Goal: Task Accomplishment & Management: Complete application form

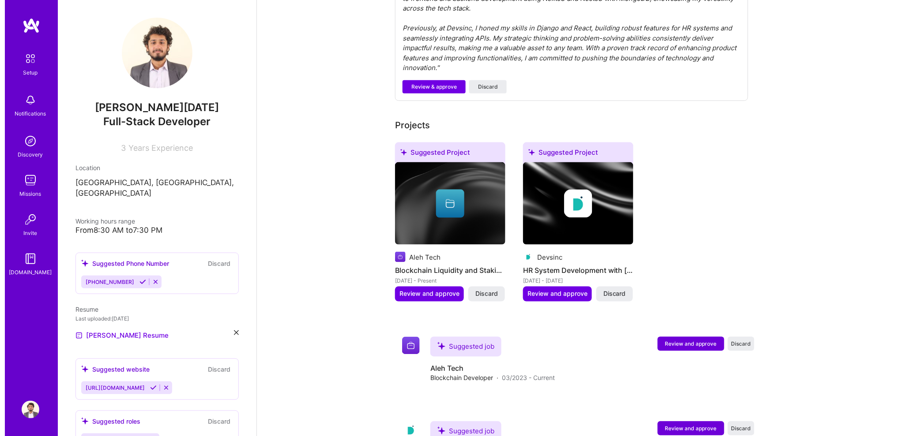
scroll to position [398, 0]
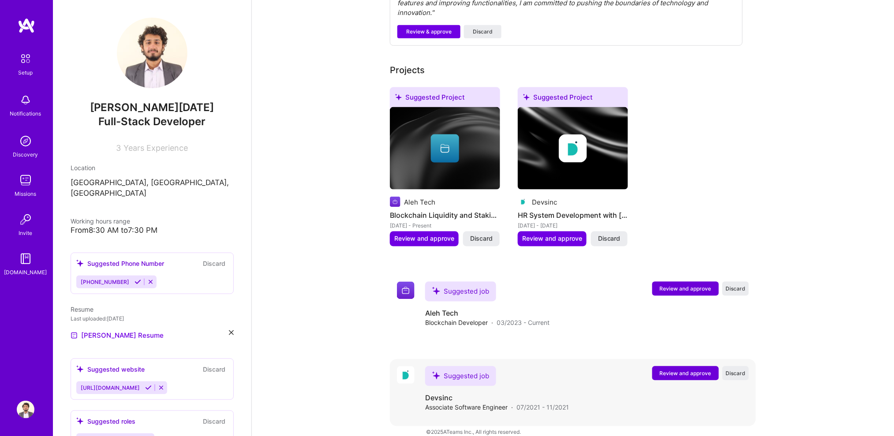
click at [673, 370] on span "Review and approve" at bounding box center [686, 374] width 52 height 8
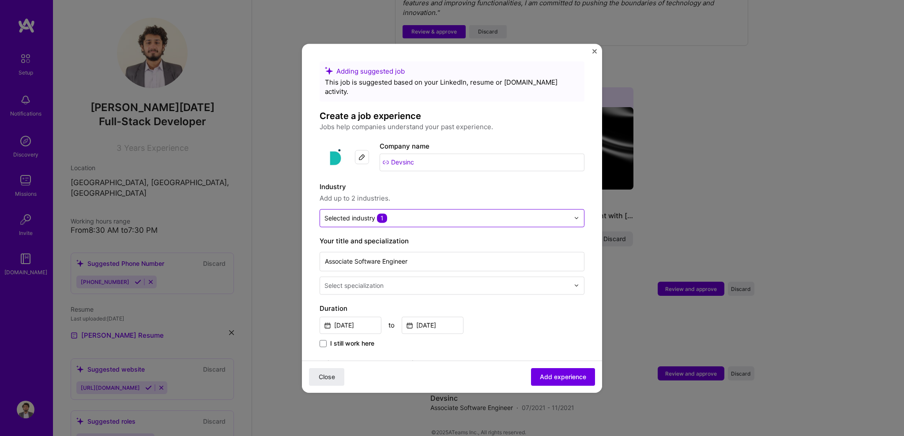
click at [574, 215] on img at bounding box center [576, 217] width 5 height 5
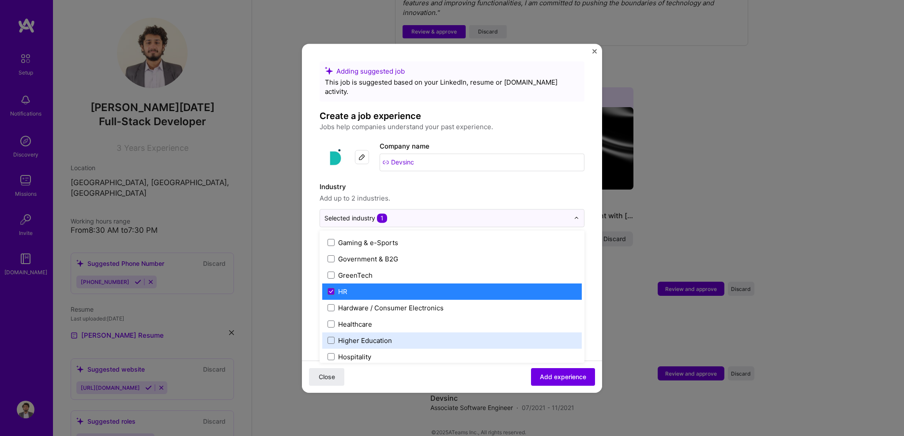
scroll to position [1031, 0]
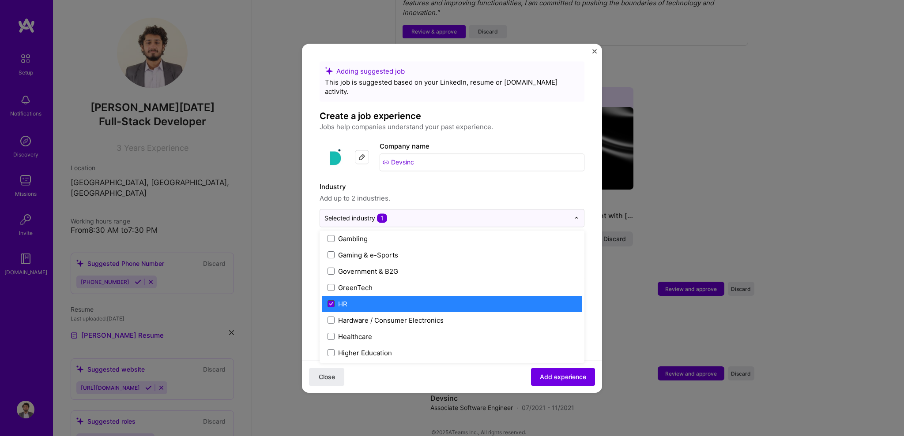
click at [331, 300] on span at bounding box center [330, 303] width 7 height 7
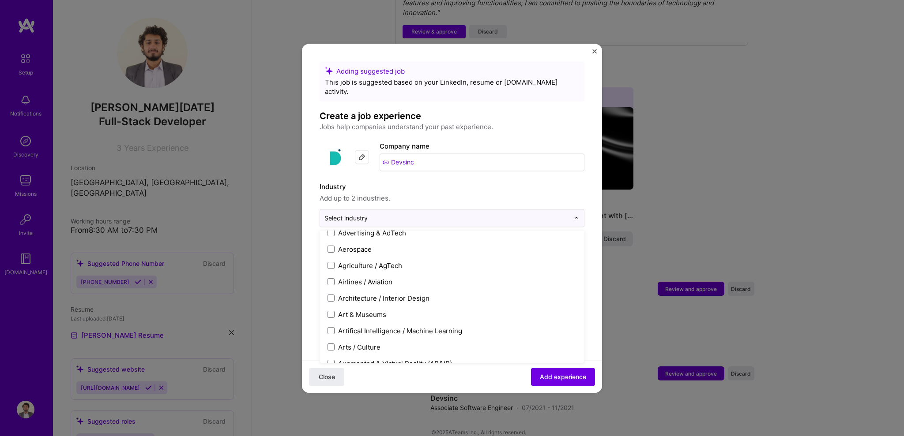
scroll to position [0, 0]
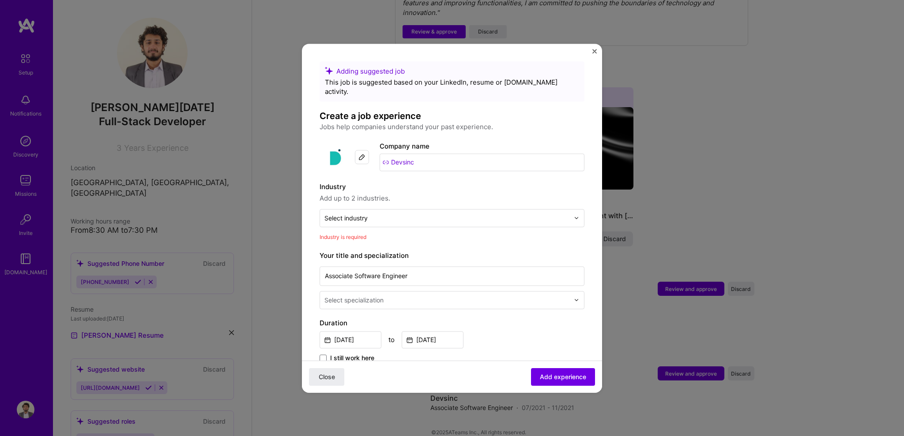
click at [308, 201] on form "Adding suggested job This job is suggested based on your LinkedIn, resume or [D…" at bounding box center [452, 419] width 300 height 717
click at [447, 214] on input "text" at bounding box center [446, 218] width 245 height 9
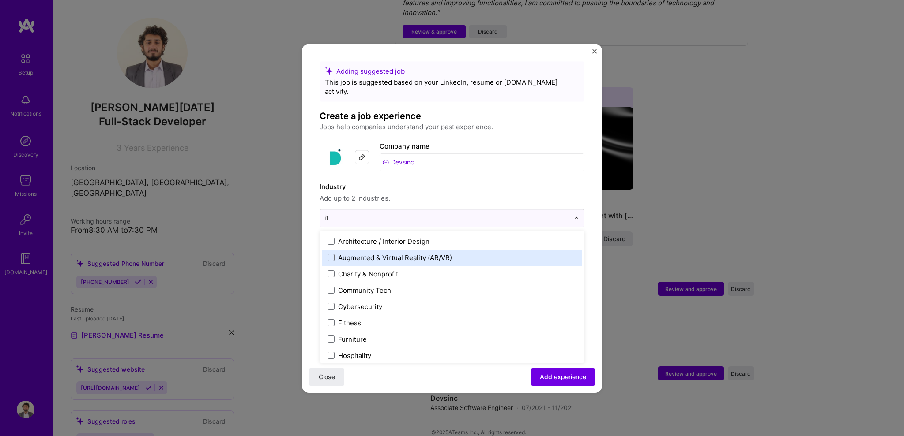
type input "i"
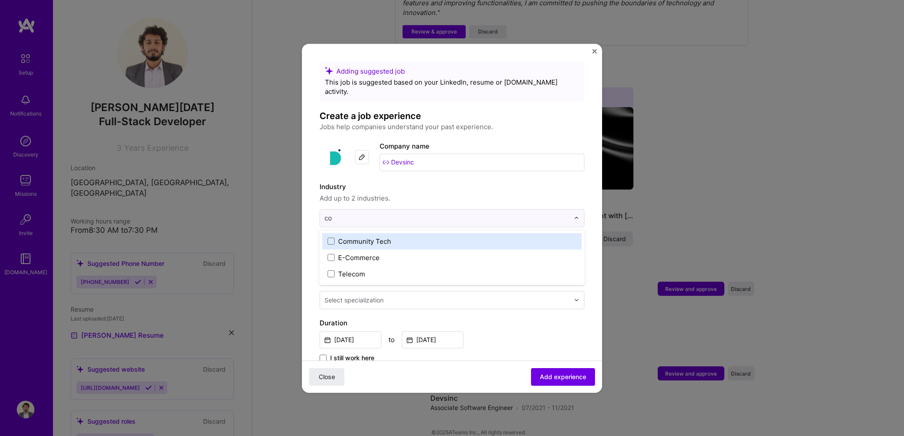
type input "c"
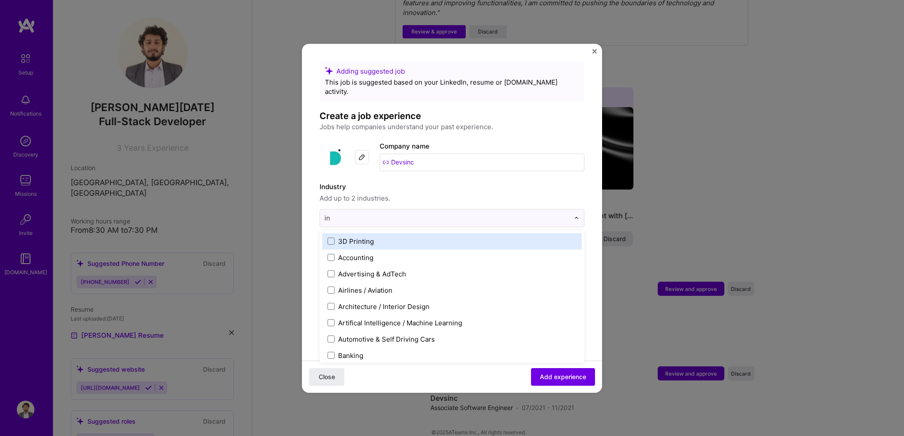
type input "i"
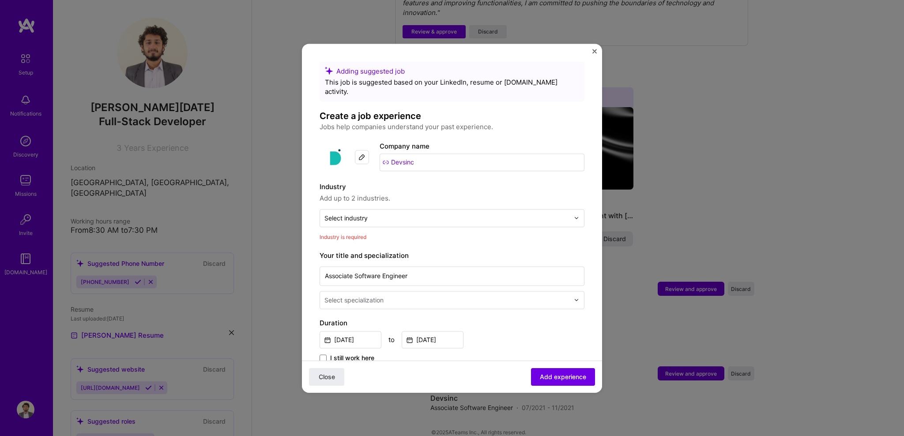
click at [587, 195] on form "Adding suggested job This job is suggested based on your LinkedIn, resume or [D…" at bounding box center [452, 419] width 300 height 717
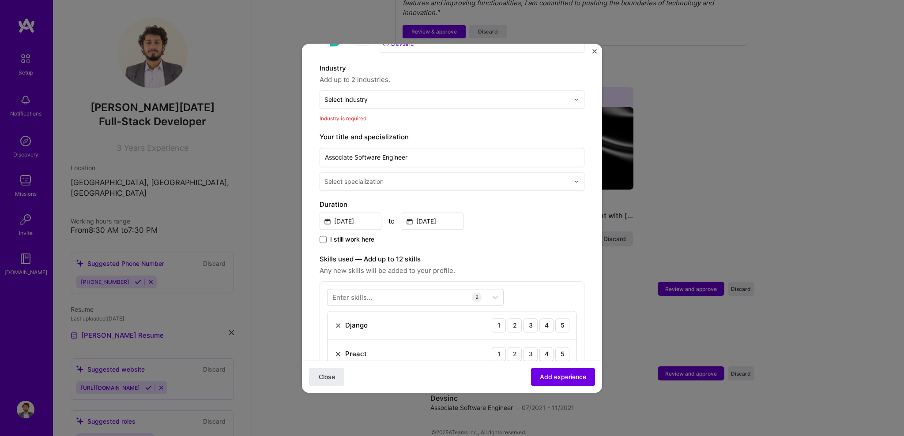
scroll to position [118, 0]
click at [432, 214] on input "[DATE]" at bounding box center [433, 222] width 62 height 17
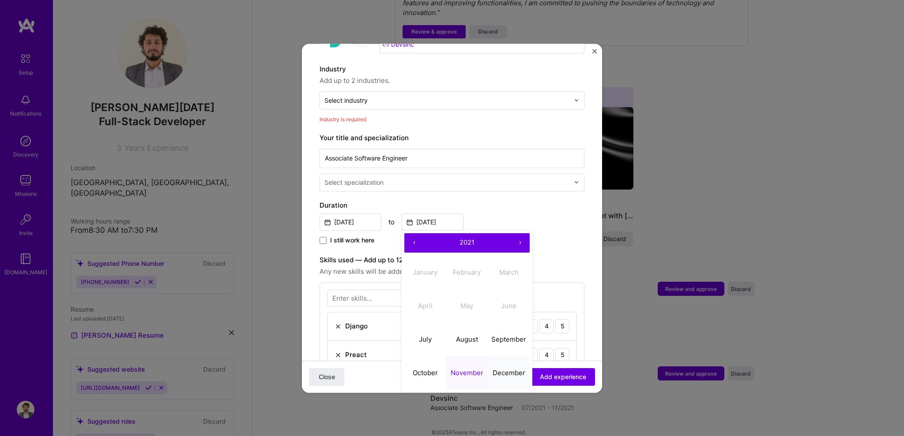
click at [499, 359] on button "December" at bounding box center [509, 374] width 42 height 34
type input "[DATE]"
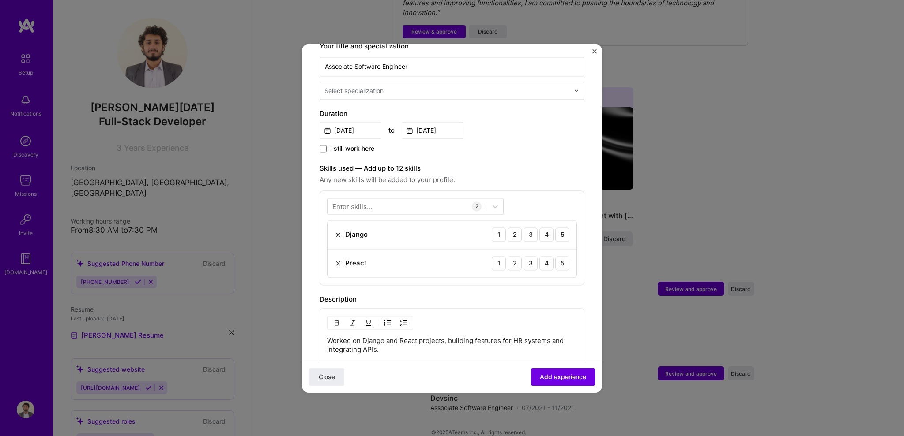
scroll to position [225, 0]
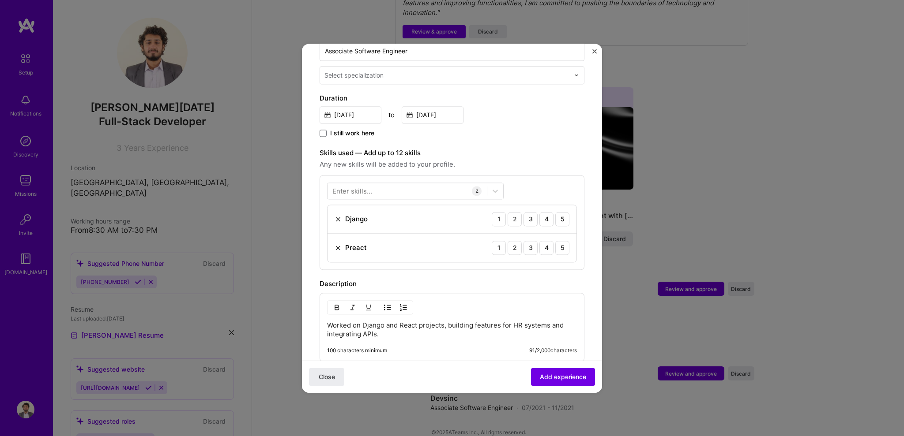
click at [338, 244] on img at bounding box center [337, 247] width 7 height 7
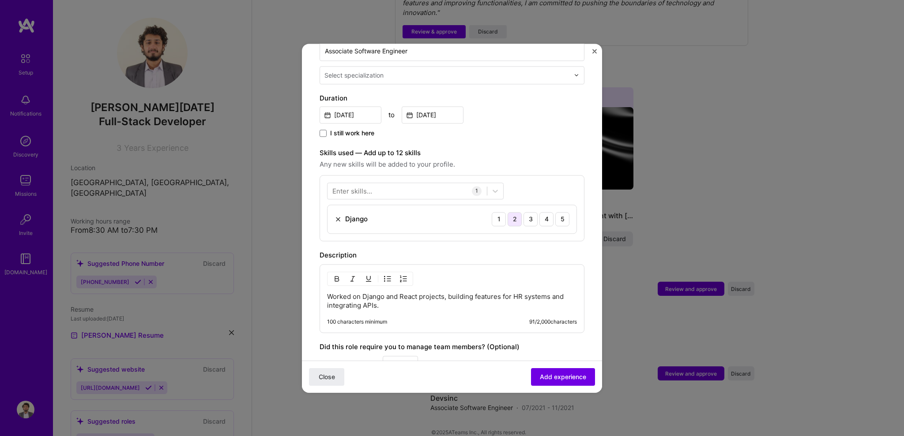
click at [511, 212] on div "2" at bounding box center [514, 219] width 14 height 14
click at [410, 185] on div at bounding box center [406, 191] width 159 height 15
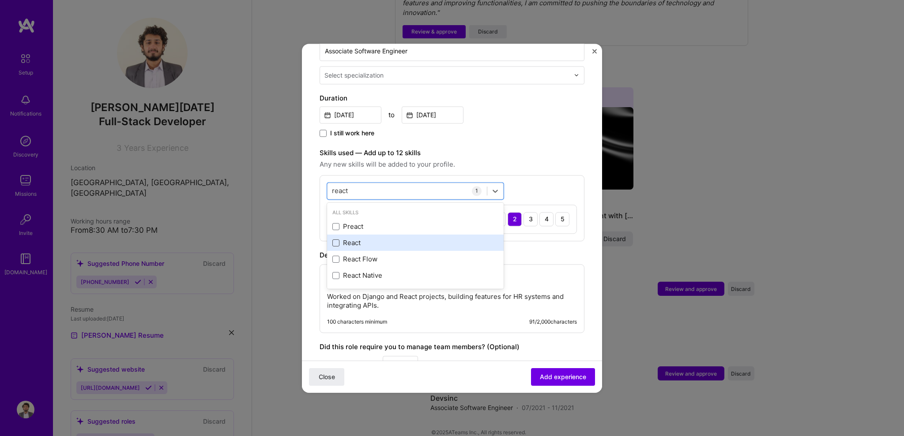
click at [335, 240] on span at bounding box center [335, 243] width 7 height 7
click at [0, 0] on input "checkbox" at bounding box center [0, 0] width 0 height 0
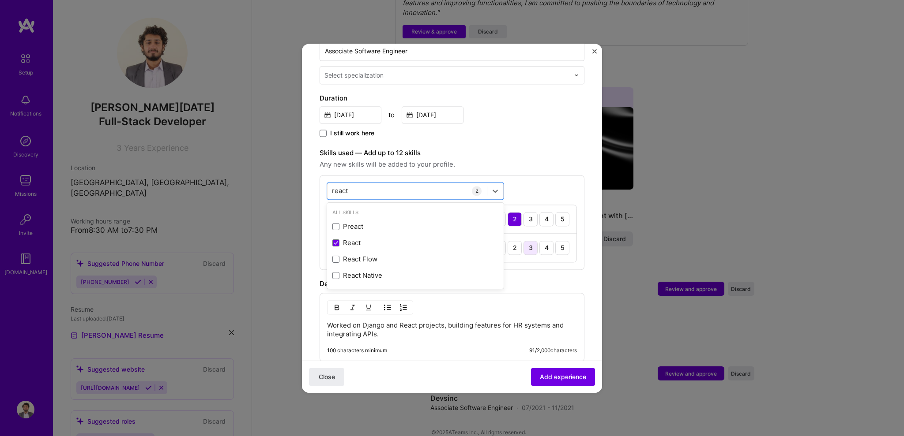
type input "react"
click at [523, 241] on div "3" at bounding box center [530, 248] width 14 height 14
click at [523, 212] on div "3" at bounding box center [530, 219] width 14 height 14
click at [582, 207] on form "Adding suggested job This job is suggested based on your LinkedIn, resume or [D…" at bounding box center [452, 194] width 300 height 717
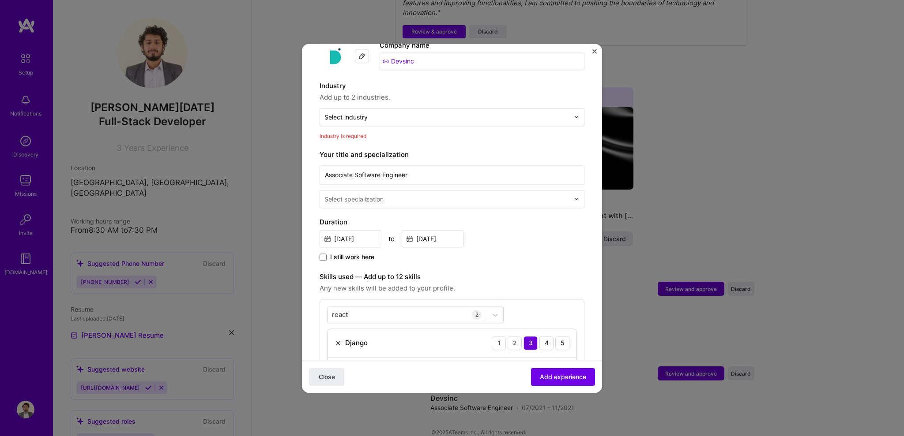
scroll to position [103, 0]
click at [343, 228] on input "[DATE]" at bounding box center [350, 236] width 62 height 17
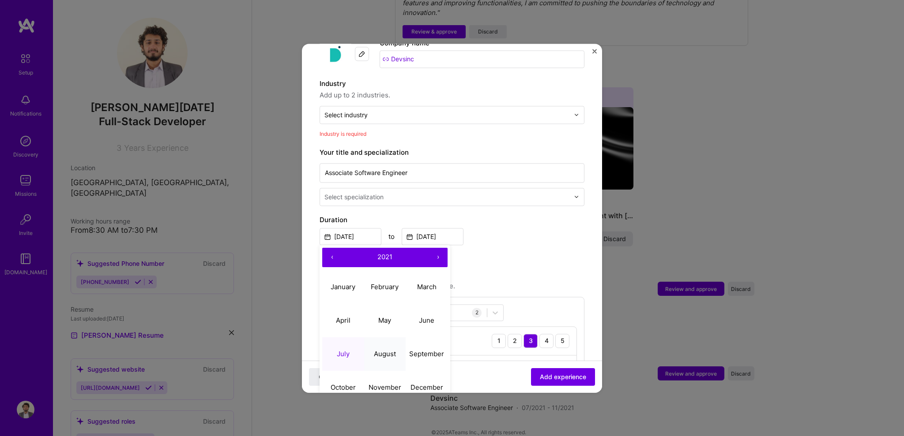
click at [391, 350] on abbr "August" at bounding box center [385, 354] width 22 height 8
type input "[DATE]"
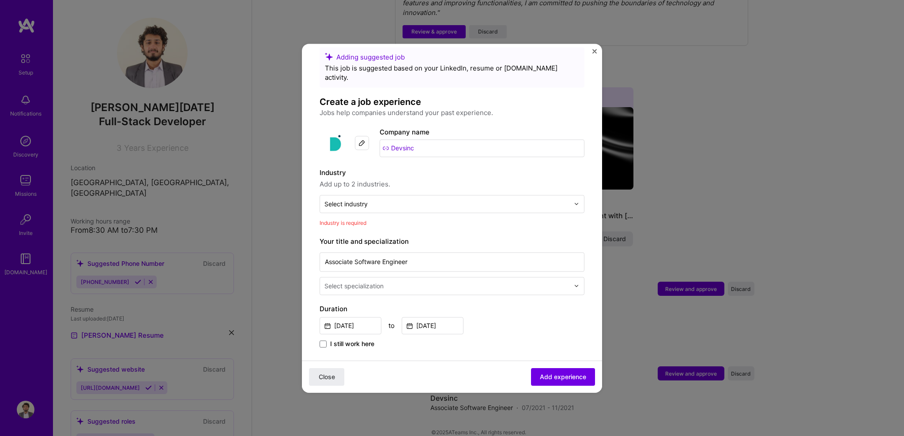
scroll to position [0, 0]
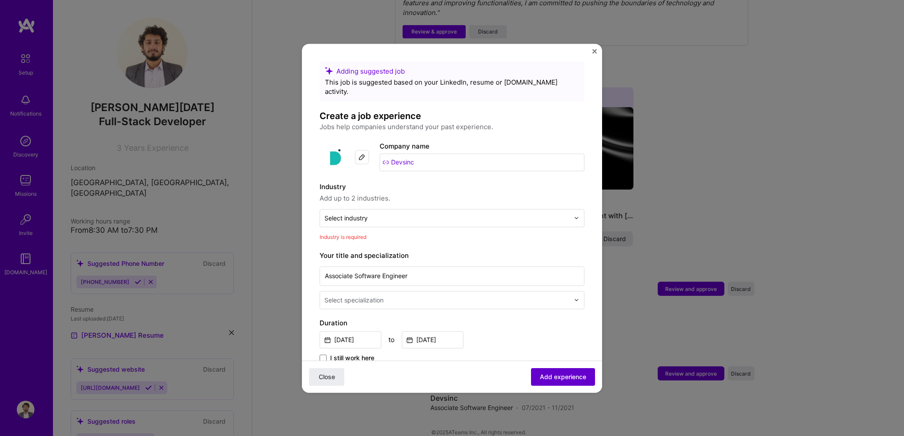
click at [561, 379] on span "Add experience" at bounding box center [563, 376] width 46 height 9
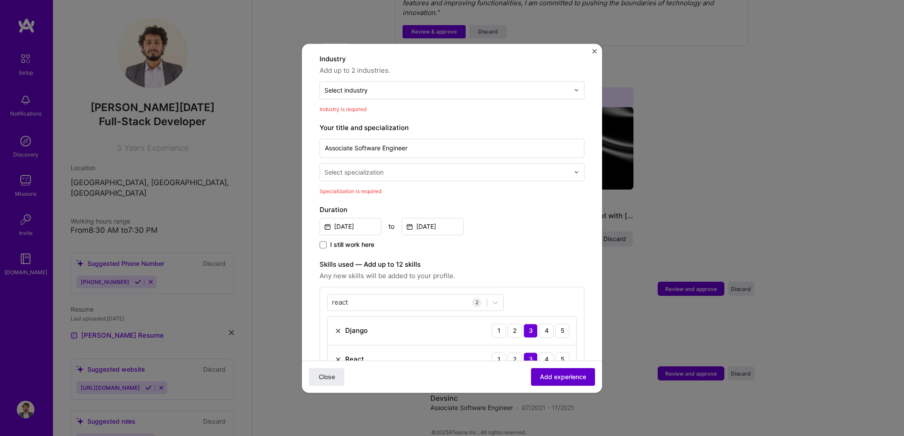
scroll to position [129, 0]
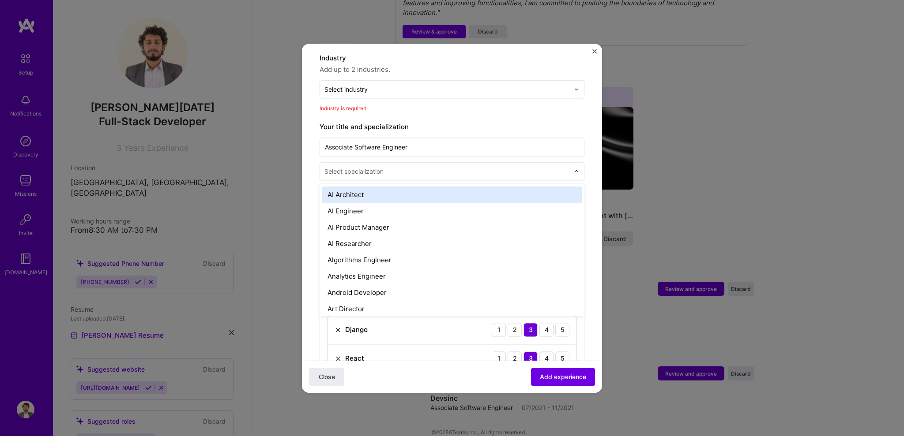
click at [455, 167] on input "text" at bounding box center [447, 171] width 247 height 9
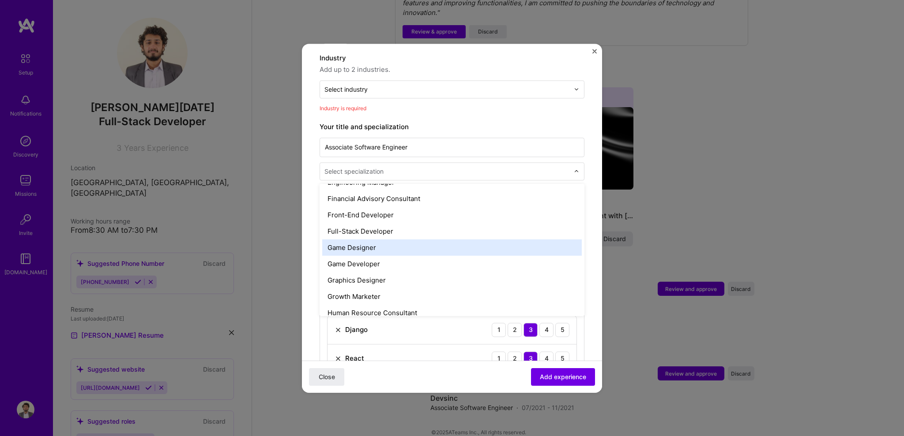
scroll to position [486, 0]
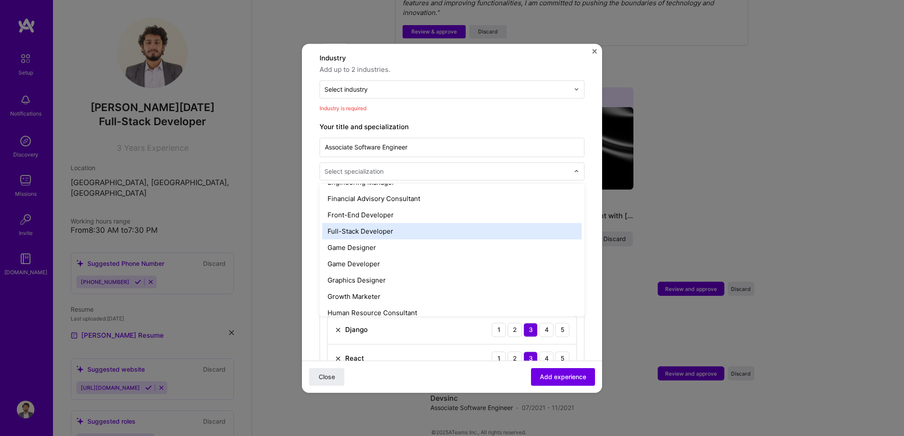
click at [472, 226] on div "Full-Stack Developer" at bounding box center [451, 231] width 259 height 16
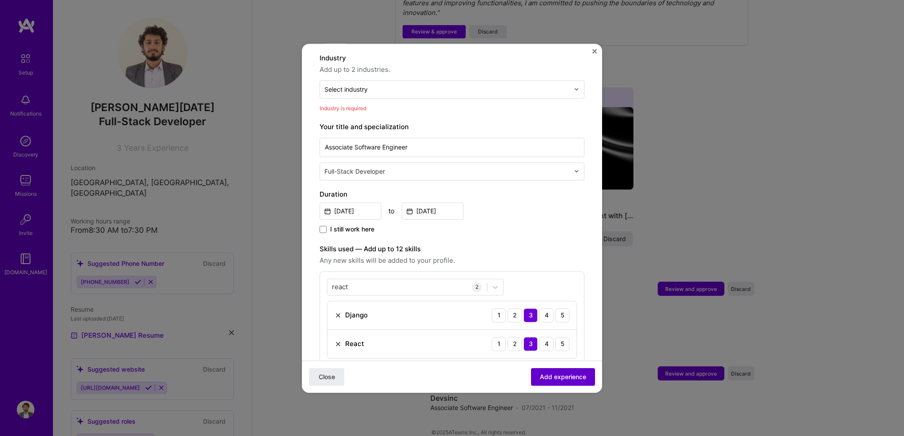
click at [553, 371] on button "Add experience" at bounding box center [563, 377] width 64 height 18
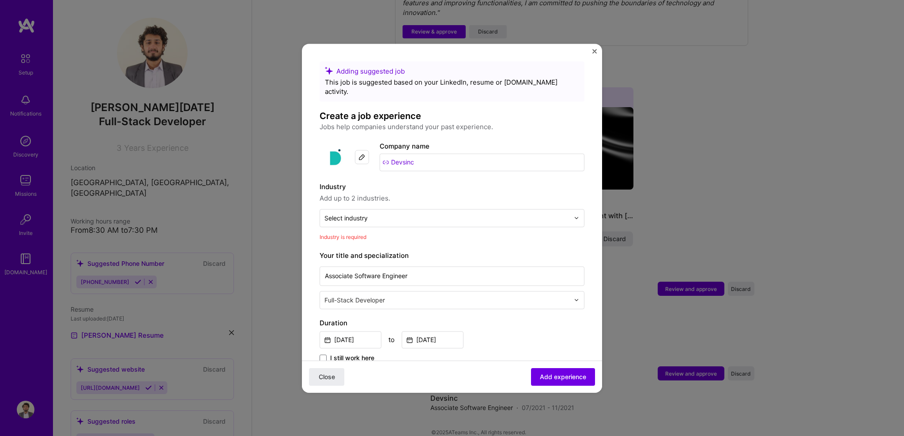
click at [582, 205] on form "Adding suggested job This job is suggested based on your LinkedIn, resume or [D…" at bounding box center [452, 426] width 300 height 731
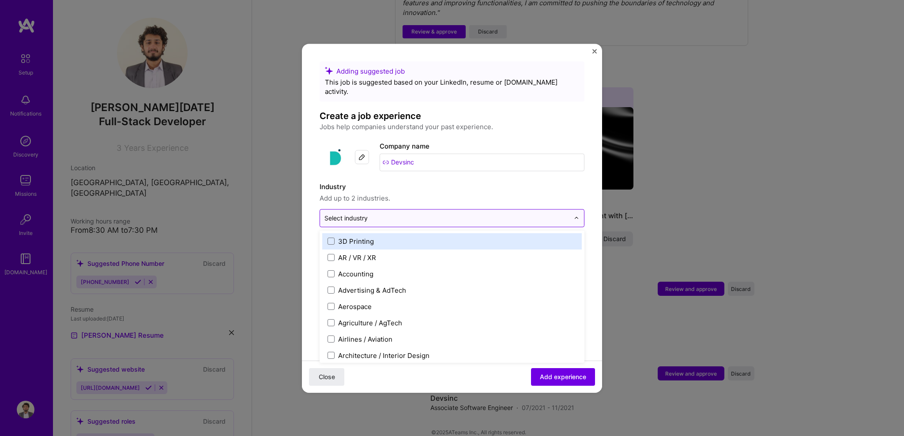
click at [574, 210] on div at bounding box center [579, 218] width 10 height 17
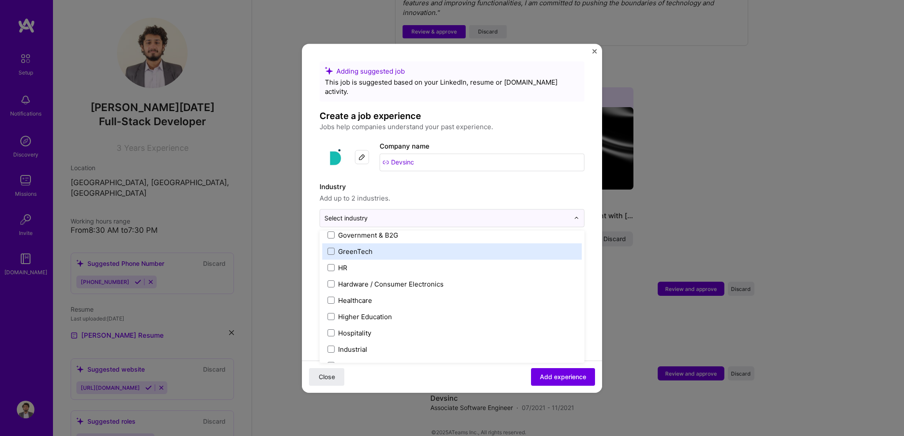
scroll to position [1068, 0]
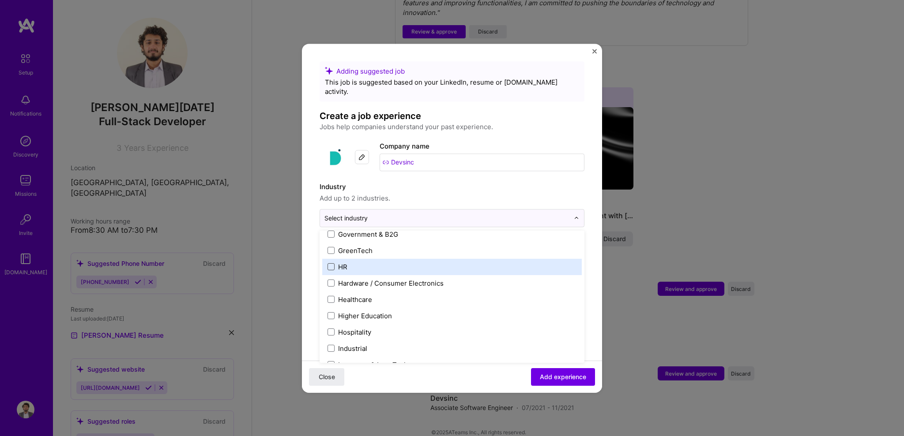
click at [333, 263] on span at bounding box center [330, 266] width 7 height 7
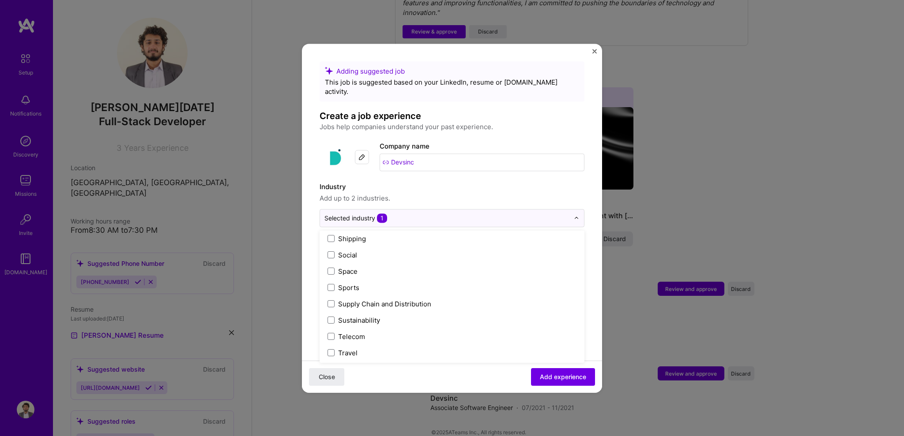
scroll to position [1832, 0]
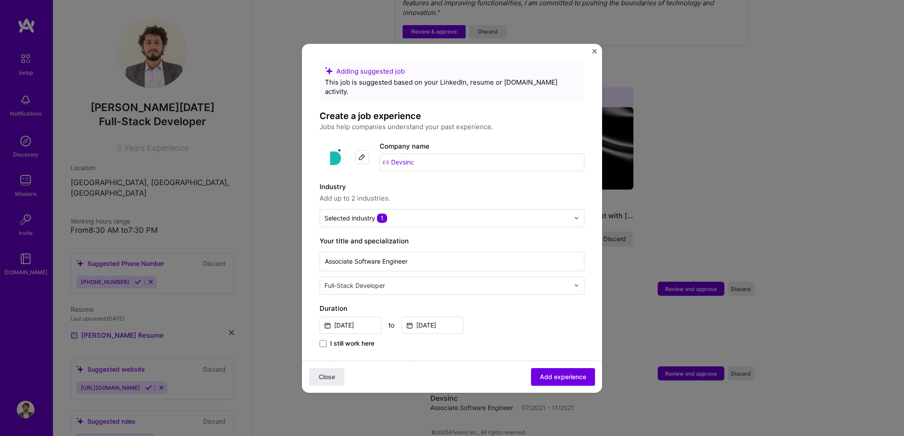
click at [585, 338] on form "Adding suggested job This job is suggested based on your LinkedIn, resume or [D…" at bounding box center [452, 419] width 300 height 717
click at [561, 381] on span "Add experience" at bounding box center [563, 376] width 46 height 9
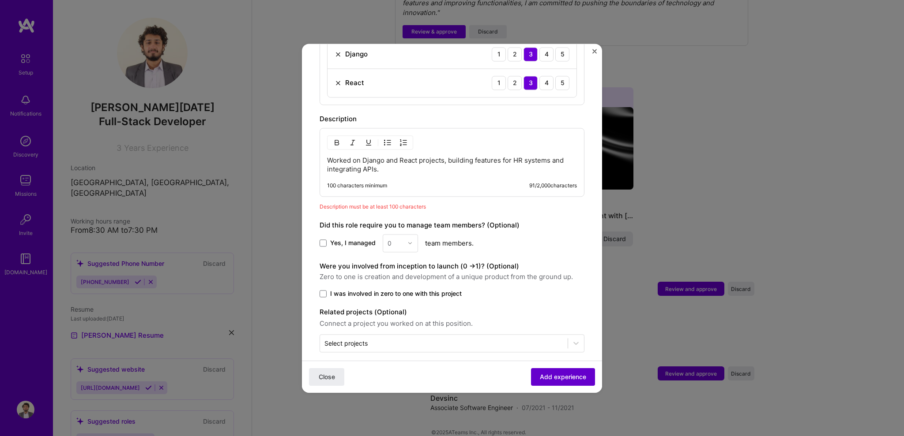
scroll to position [376, 0]
click at [422, 157] on p "Worked on Django and React projects, building features for HR systems and integ…" at bounding box center [452, 164] width 250 height 18
click at [327, 155] on p "Worked on Django and React projects, building features for HR systems and integ…" at bounding box center [452, 164] width 250 height 18
click at [421, 160] on p "Worked on Django and React projects, building features for HR systems and integ…" at bounding box center [452, 164] width 250 height 18
click at [449, 159] on p "Worked on Django and React projects, building features for HR systems and integ…" at bounding box center [452, 164] width 250 height 18
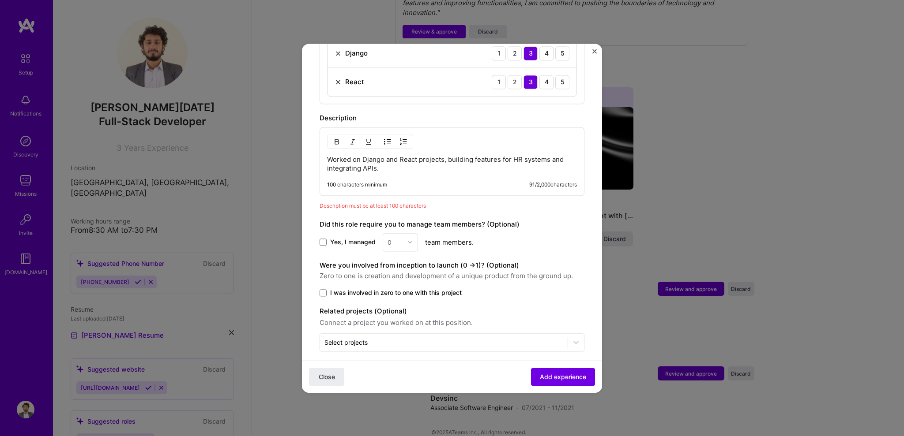
click at [511, 155] on p "Worked on Django and React projects, building features for HR systems and integ…" at bounding box center [452, 164] width 250 height 18
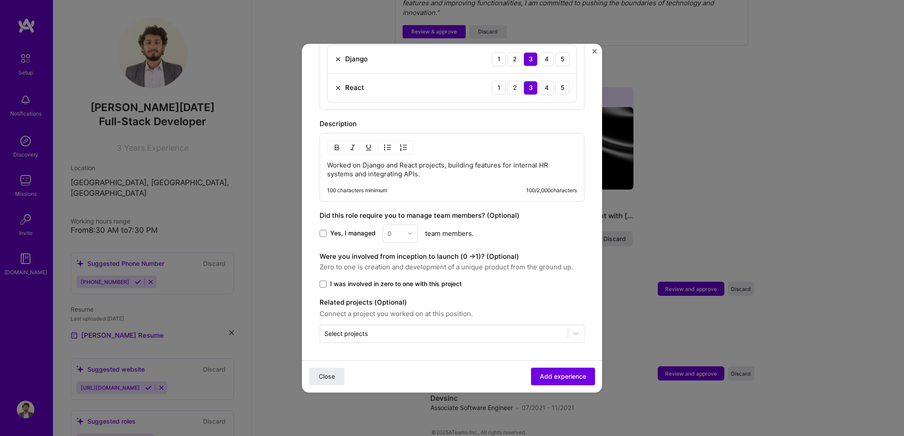
scroll to position [362, 0]
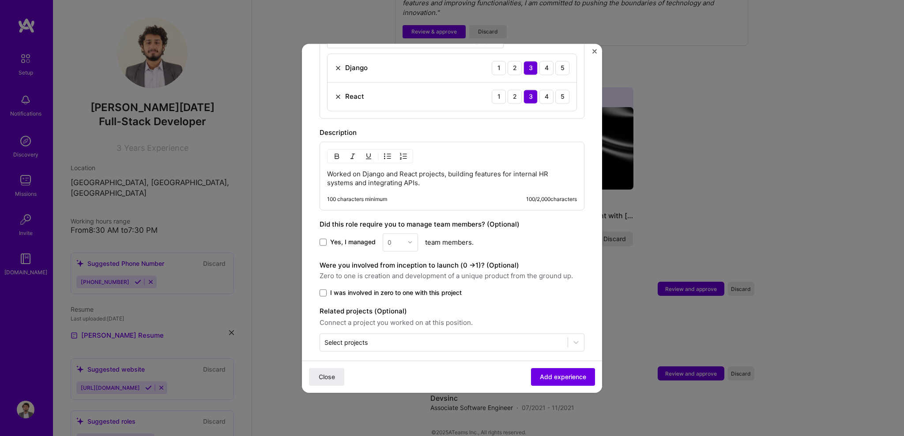
click at [458, 174] on p "Worked on Django and React projects, building features for internal HR systems …" at bounding box center [452, 179] width 250 height 18
click at [518, 170] on p "Worked on Django and React projects, building features for internal HR systems …" at bounding box center [452, 179] width 250 height 18
click at [363, 172] on p "Worked on Django and React projects, building features for company wide HR syst…" at bounding box center [452, 179] width 250 height 18
click at [462, 174] on p "Worked on Django and React projects, building features for company wide HR syst…" at bounding box center [452, 179] width 250 height 18
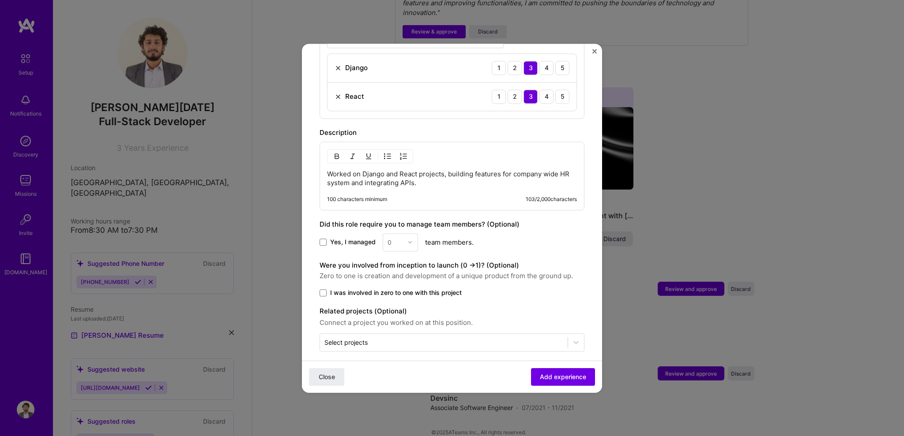
click at [457, 176] on p "Worked on Django and React projects, building features for company wide HR syst…" at bounding box center [452, 179] width 250 height 18
click at [549, 380] on span "Add experience" at bounding box center [563, 376] width 46 height 9
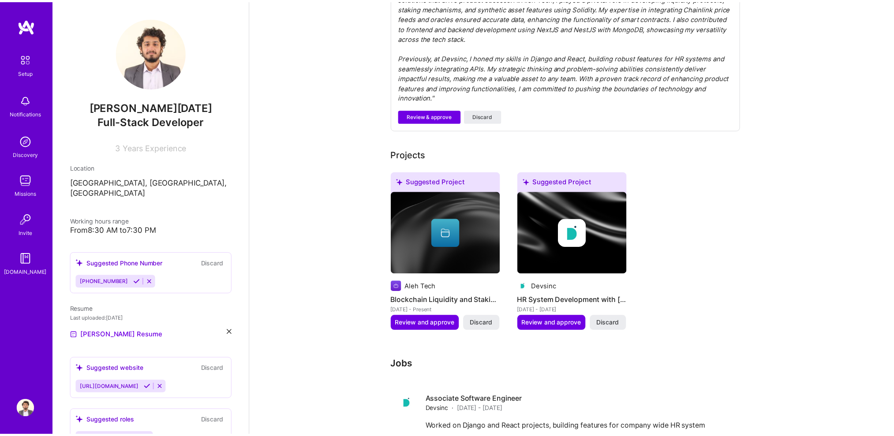
scroll to position [398, 0]
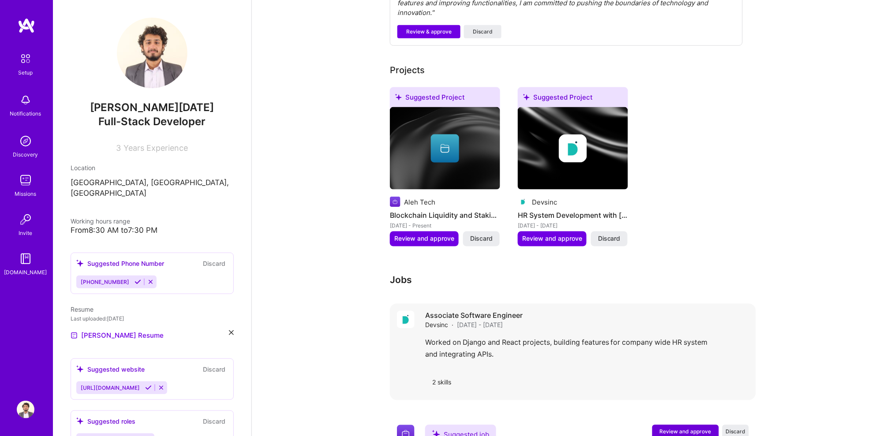
click at [590, 316] on div "Associate Software Engineer Devsinc · [DATE] - [DATE]" at bounding box center [587, 320] width 324 height 19
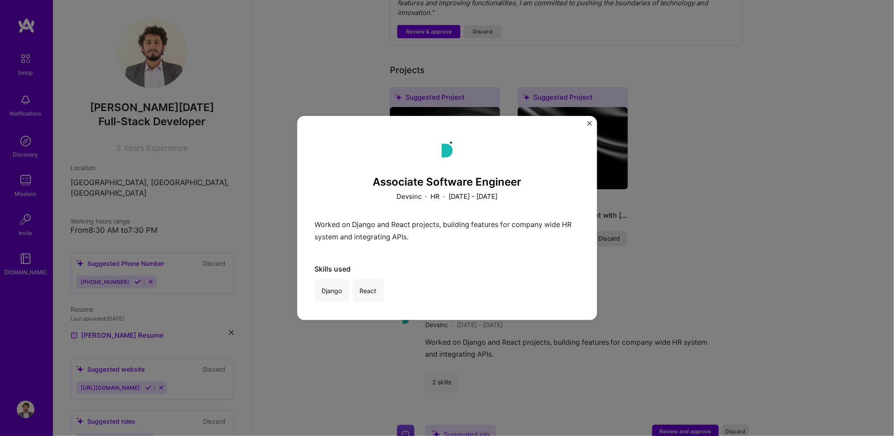
click at [586, 125] on div "Associate Software Engineer Devsinc · HR · [DATE] - [DATE] Worked on Django and…" at bounding box center [447, 218] width 300 height 205
click at [588, 123] on img "Close" at bounding box center [590, 123] width 4 height 4
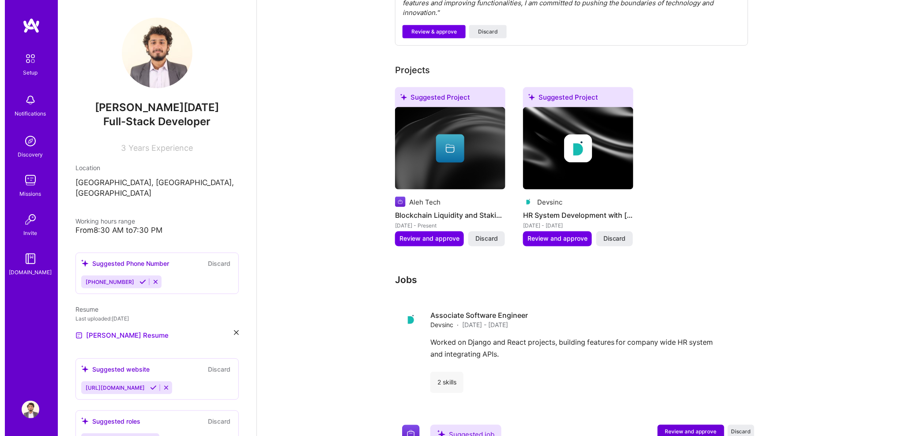
scroll to position [456, 0]
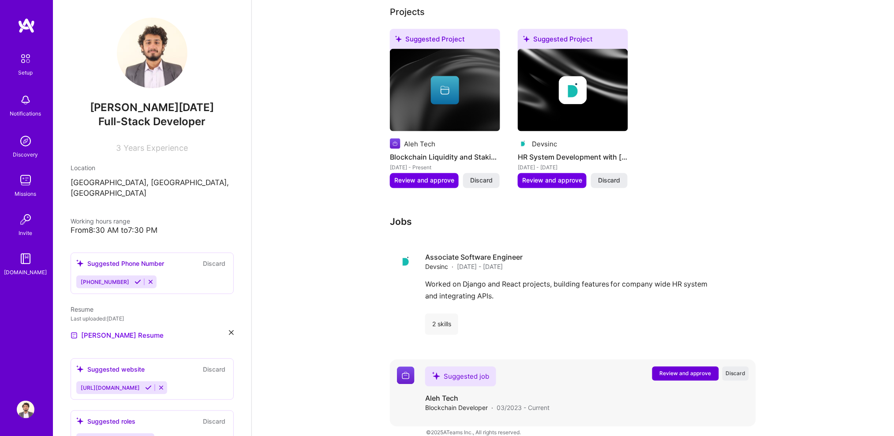
click at [673, 370] on span "Review and approve" at bounding box center [686, 374] width 52 height 8
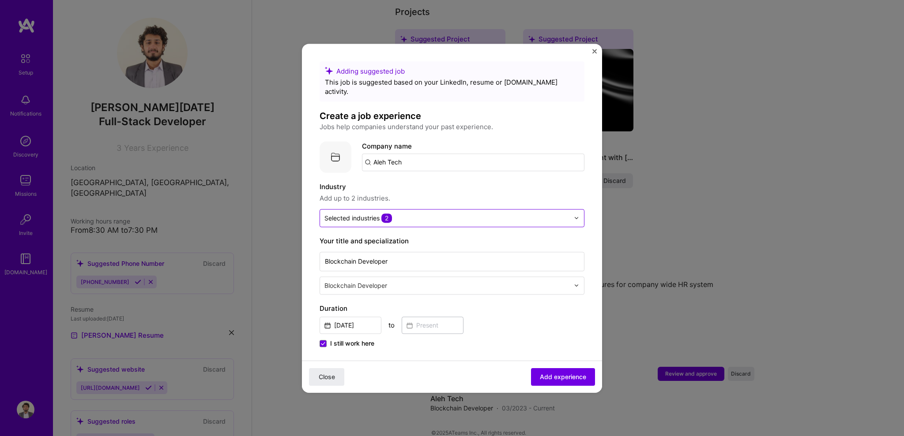
click at [504, 214] on input "text" at bounding box center [446, 218] width 245 height 9
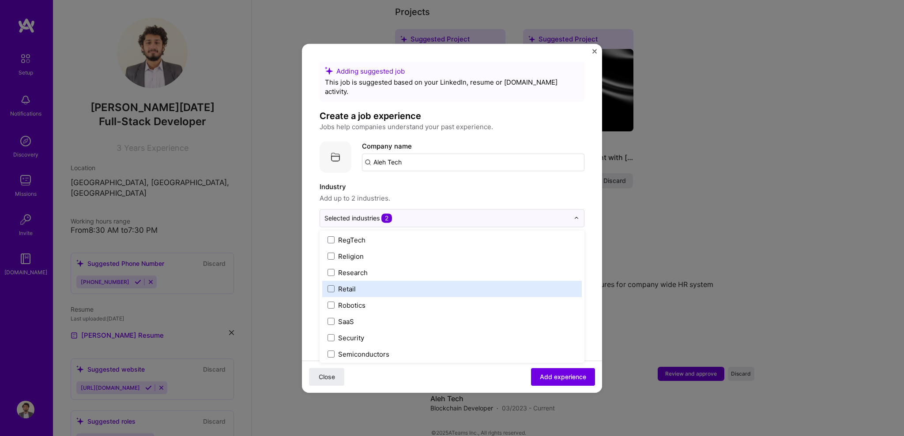
scroll to position [1832, 0]
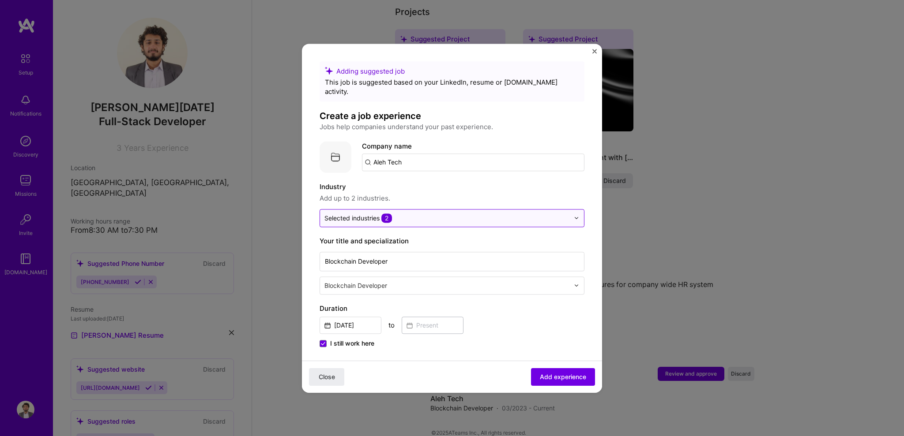
click at [574, 215] on img at bounding box center [576, 217] width 5 height 5
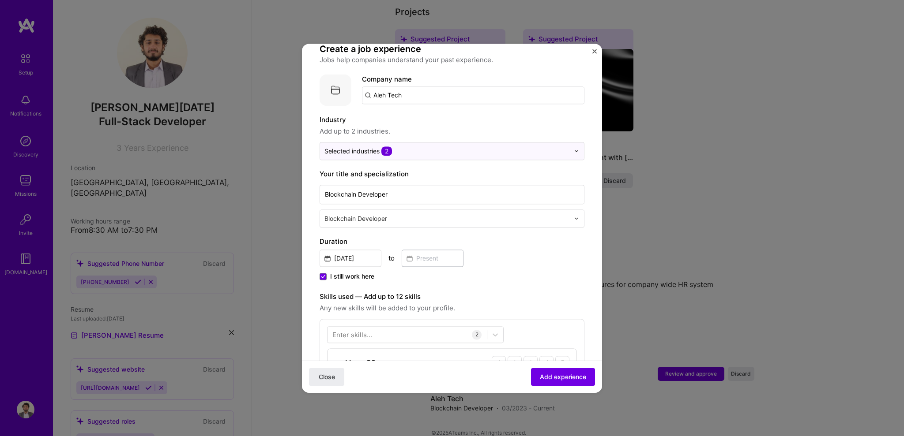
scroll to position [75, 0]
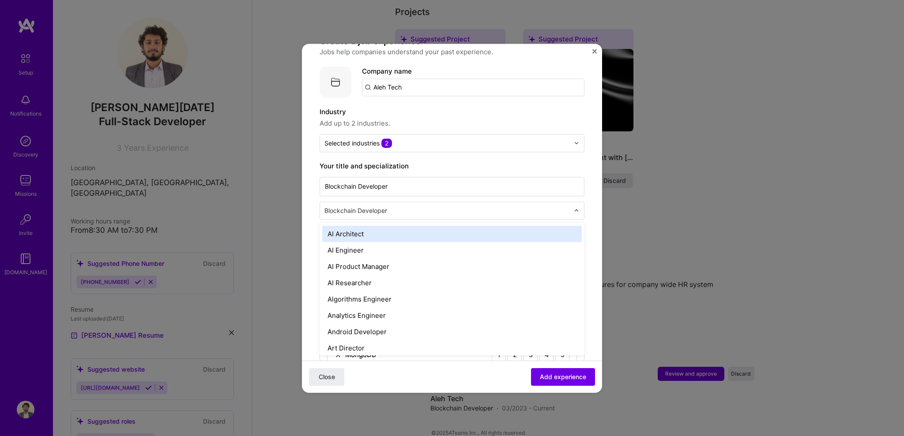
click at [384, 206] on div at bounding box center [447, 210] width 247 height 11
click at [400, 206] on input "text" at bounding box center [447, 210] width 247 height 9
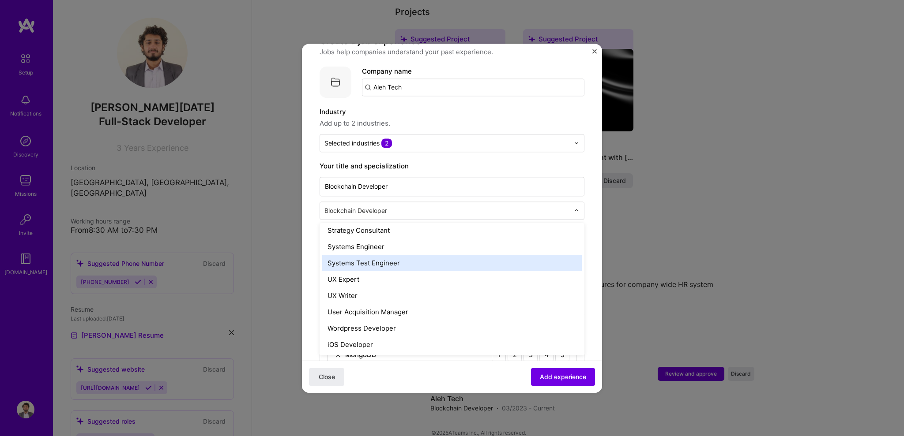
scroll to position [999, 0]
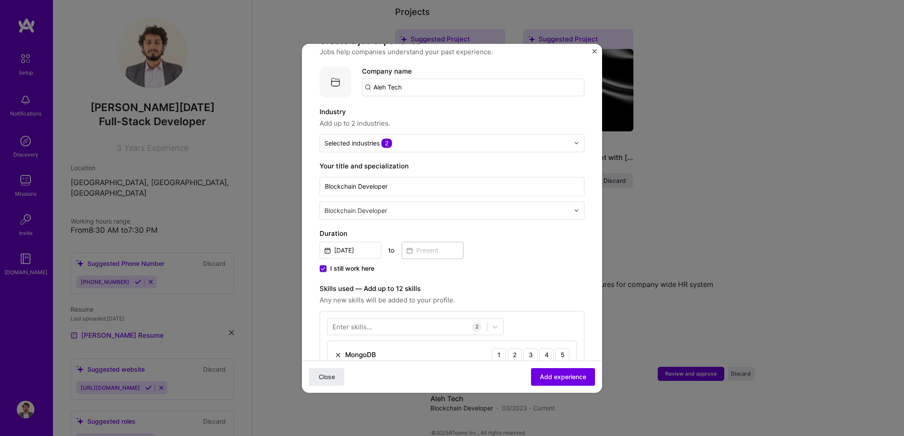
click at [309, 207] on form "Adding suggested job This job is suggested based on your LinkedIn, resume or [D…" at bounding box center [452, 355] width 300 height 738
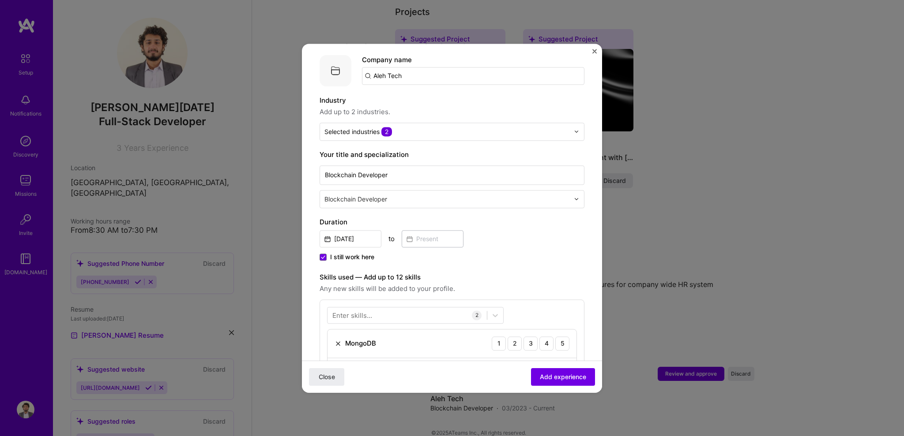
scroll to position [94, 0]
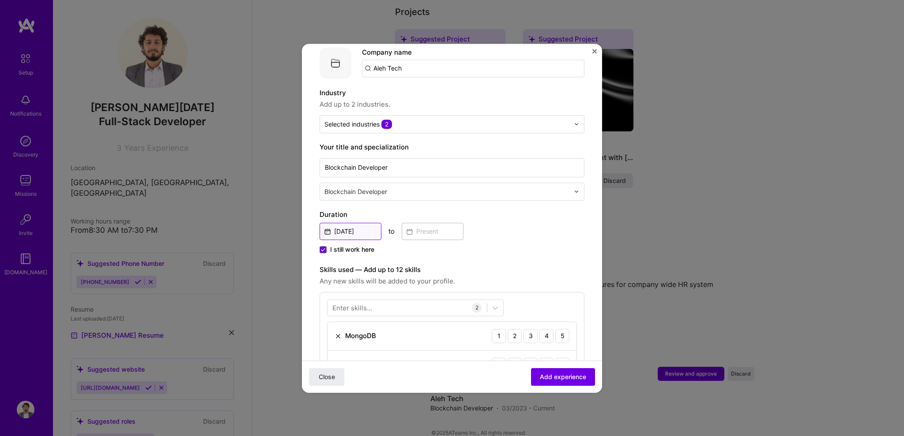
click at [344, 223] on input "[DATE]" at bounding box center [350, 231] width 62 height 17
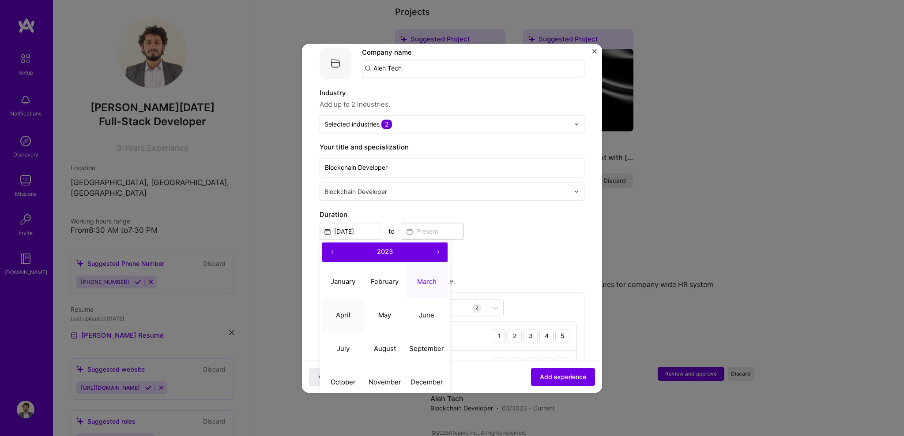
click at [352, 304] on button "April" at bounding box center [343, 316] width 42 height 34
type input "[DATE]"
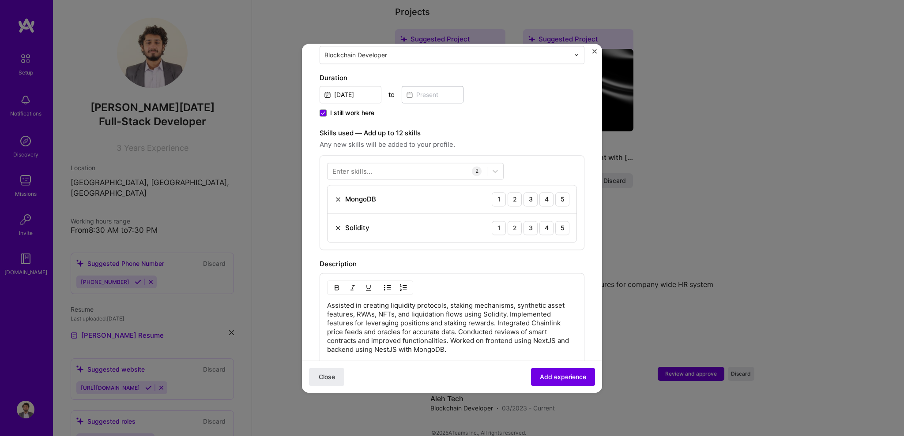
scroll to position [229, 0]
click at [539, 222] on div "4" at bounding box center [546, 229] width 14 height 14
click at [491, 168] on icon at bounding box center [495, 172] width 9 height 9
click at [436, 165] on div at bounding box center [406, 172] width 159 height 15
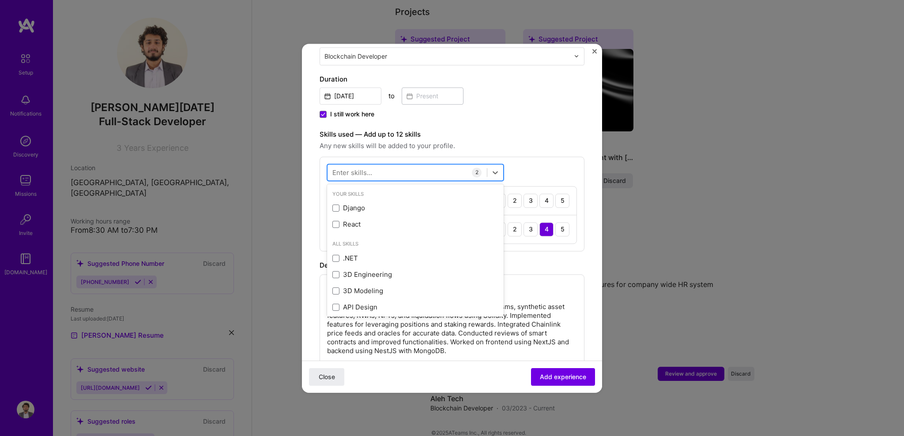
click at [436, 165] on div at bounding box center [406, 172] width 159 height 15
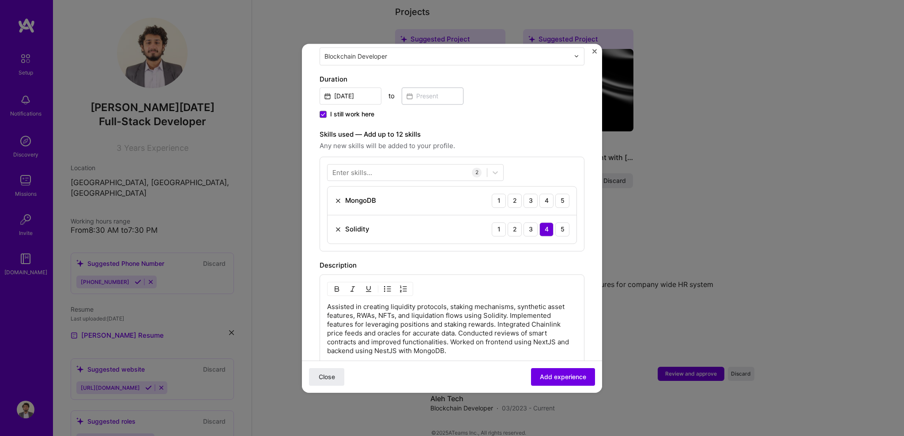
click at [338, 197] on img at bounding box center [337, 200] width 7 height 7
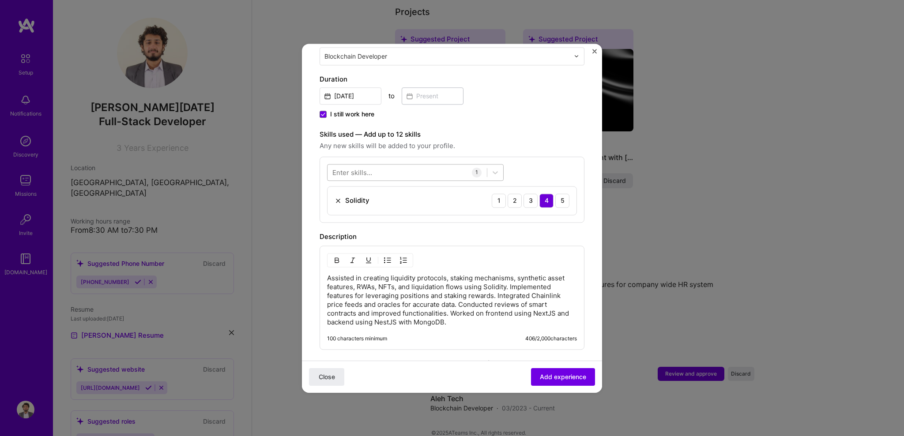
click at [394, 165] on div at bounding box center [406, 172] width 159 height 15
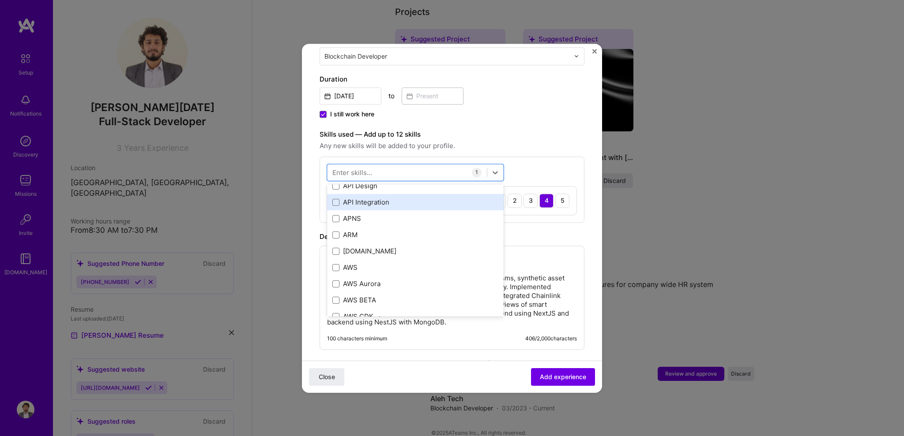
scroll to position [0, 0]
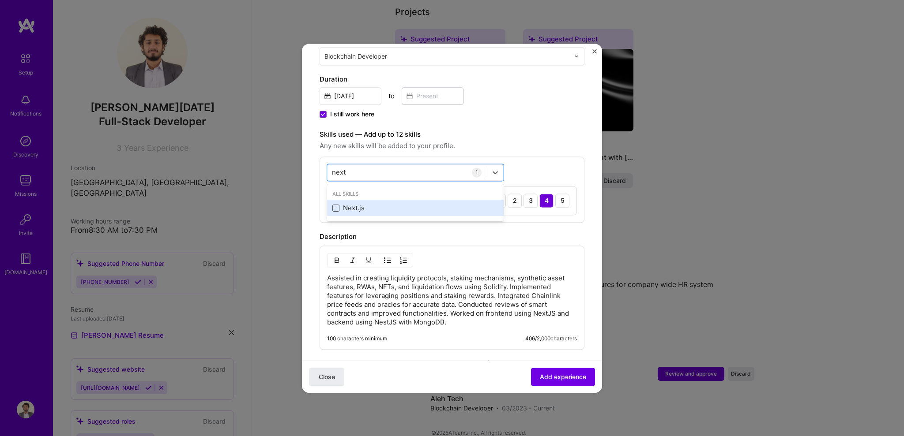
click at [336, 205] on span at bounding box center [335, 208] width 7 height 7
click at [0, 0] on input "checkbox" at bounding box center [0, 0] width 0 height 0
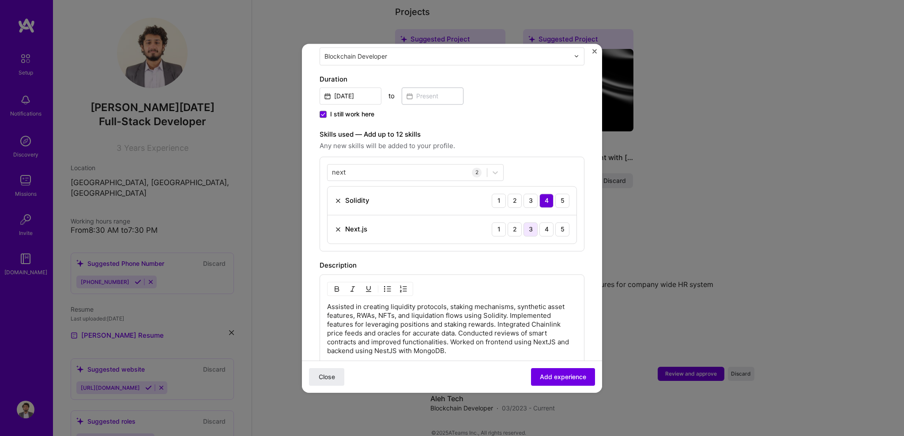
click at [523, 222] on div "3" at bounding box center [530, 229] width 14 height 14
click at [404, 165] on div "next next" at bounding box center [406, 172] width 159 height 15
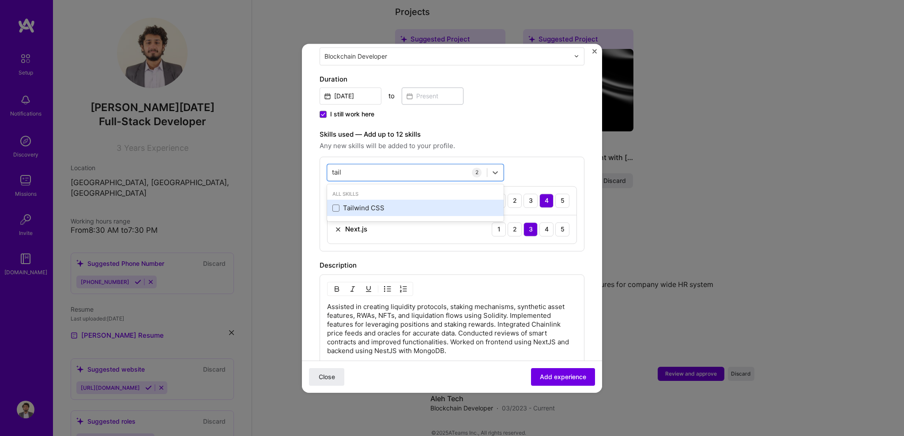
click at [338, 204] on div "Tailwind CSS" at bounding box center [415, 208] width 166 height 9
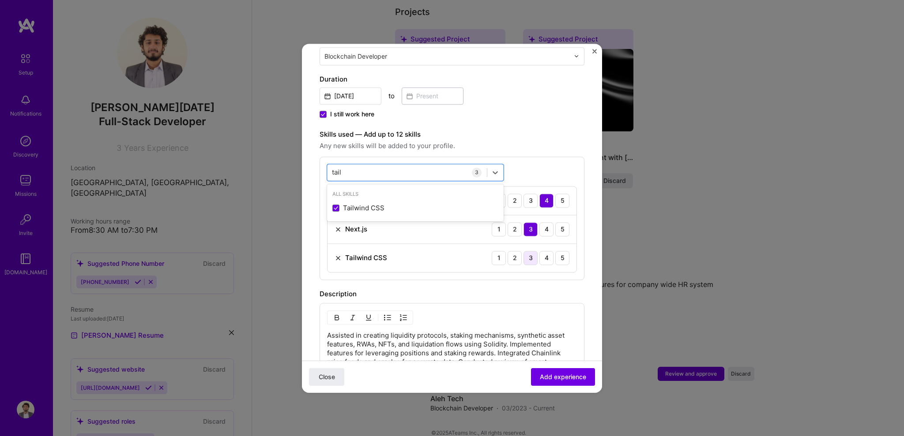
click at [523, 251] on div "3" at bounding box center [530, 258] width 14 height 14
click at [374, 165] on div "tail tail" at bounding box center [406, 172] width 159 height 15
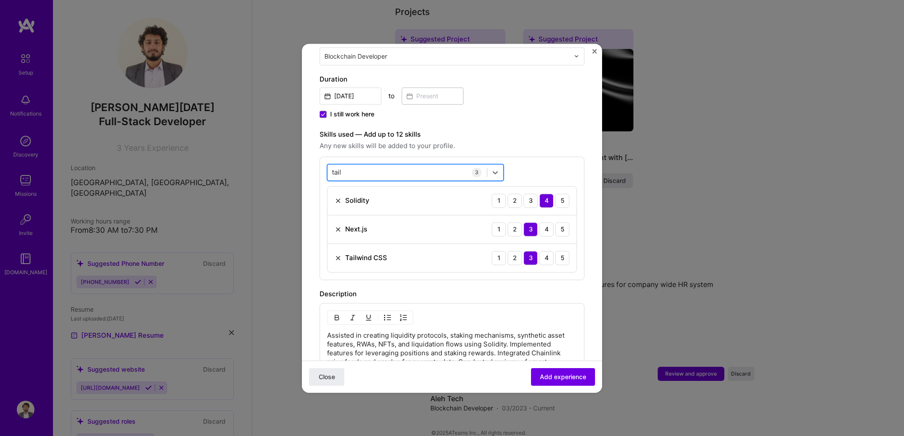
click at [374, 165] on div "tail tail" at bounding box center [406, 172] width 159 height 15
type input "t"
type input "h"
type input "f"
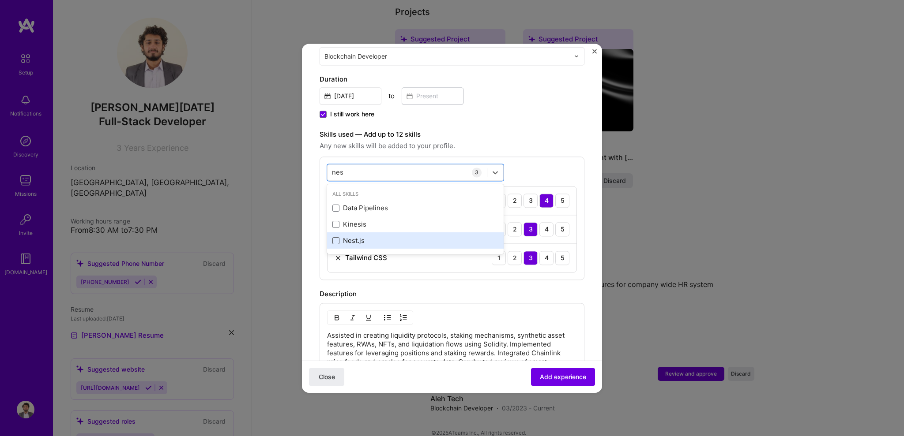
click at [333, 237] on span at bounding box center [335, 240] width 7 height 7
click at [0, 0] on input "checkbox" at bounding box center [0, 0] width 0 height 0
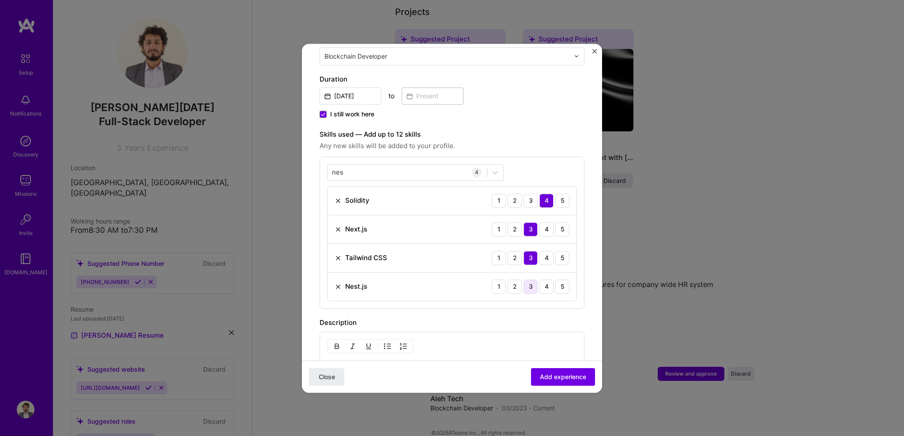
click at [523, 280] on div "3" at bounding box center [530, 287] width 14 height 14
click at [507, 282] on div "2" at bounding box center [514, 287] width 14 height 14
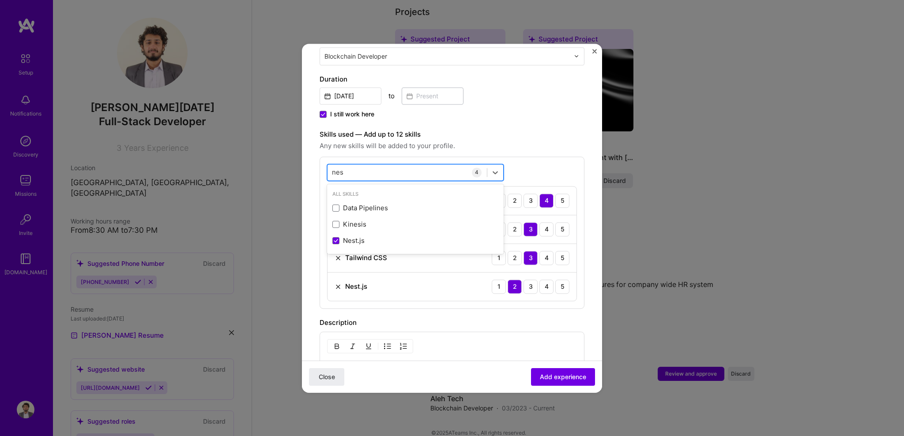
click at [375, 165] on div "nes nes" at bounding box center [406, 172] width 159 height 15
type input "n"
click at [335, 205] on span at bounding box center [335, 208] width 7 height 7
click at [0, 0] on input "checkbox" at bounding box center [0, 0] width 0 height 0
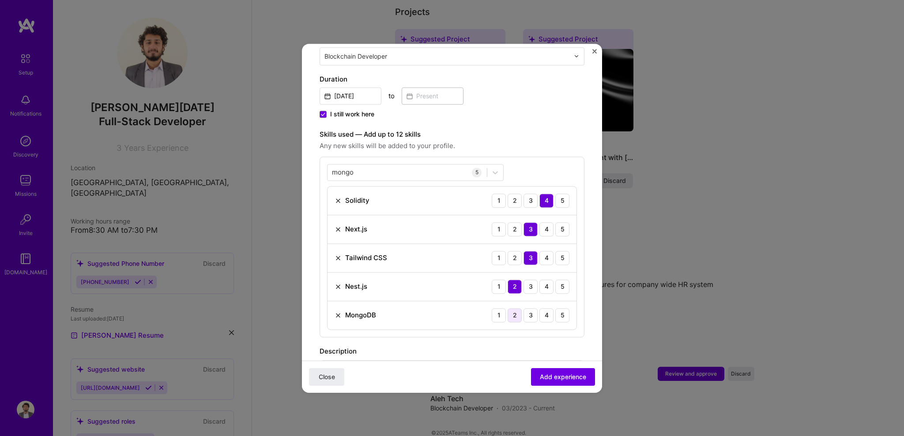
click at [507, 308] on div "2" at bounding box center [514, 315] width 14 height 14
click at [342, 168] on input "mongo" at bounding box center [343, 172] width 23 height 9
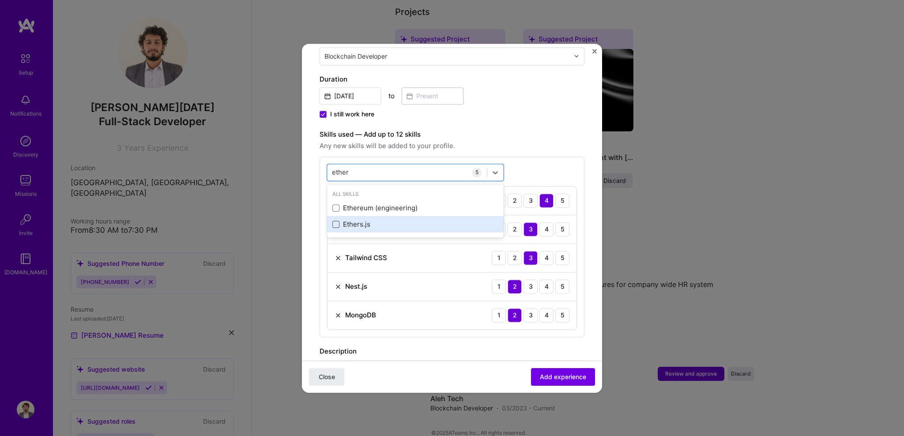
click at [335, 221] on span at bounding box center [335, 224] width 7 height 7
click at [0, 0] on input "checkbox" at bounding box center [0, 0] width 0 height 0
type input "ether"
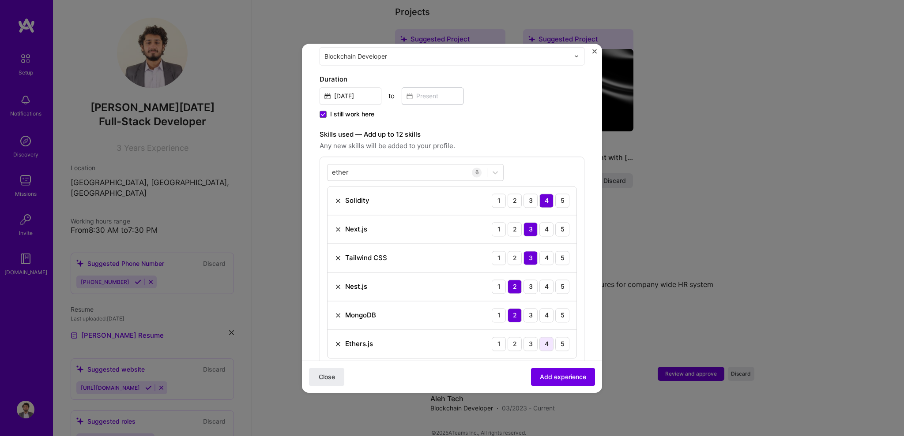
click at [541, 337] on div "4" at bounding box center [546, 344] width 14 height 14
drag, startPoint x: 441, startPoint y: 342, endPoint x: 449, endPoint y: 235, distance: 107.1
click at [449, 235] on div "Solidity 1 2 3 4 5 Next.js 1 2 3 4 5 Tailwind CSS 1 2 3 4 5 Nest.js 1 2 3 4 5 M…" at bounding box center [452, 272] width 250 height 173
click at [312, 241] on form "Adding suggested job This job is suggested based on your LinkedIn, resume or [D…" at bounding box center [452, 258] width 300 height 852
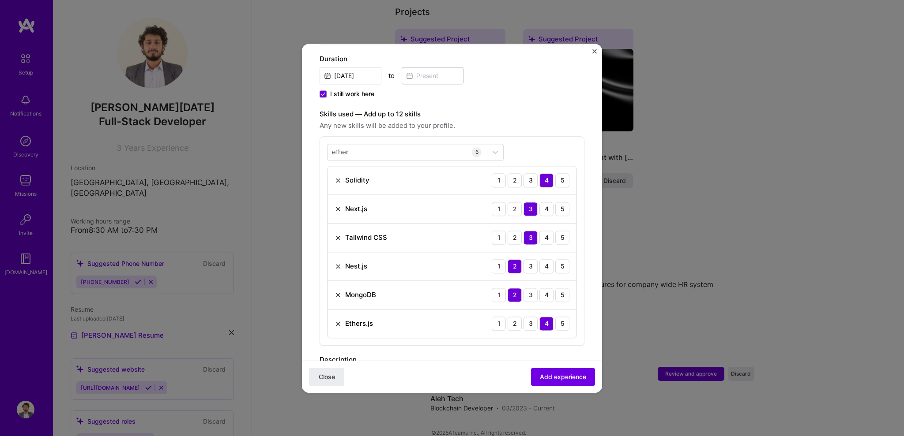
scroll to position [251, 0]
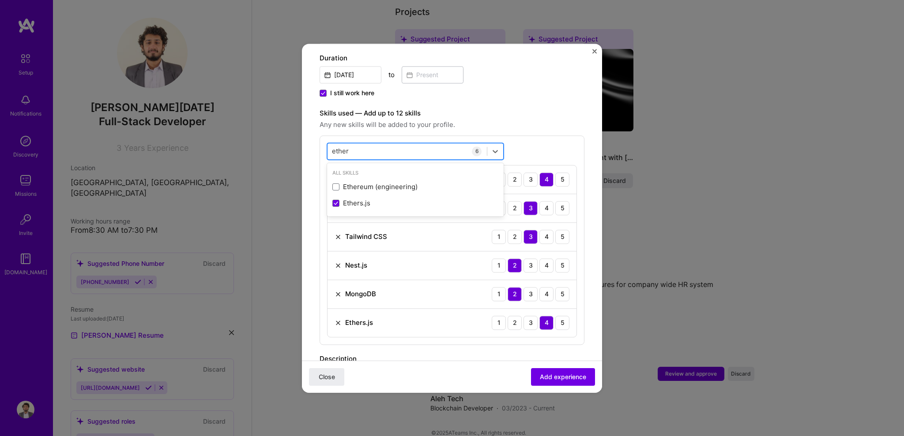
click at [342, 146] on input "ether" at bounding box center [341, 150] width 18 height 9
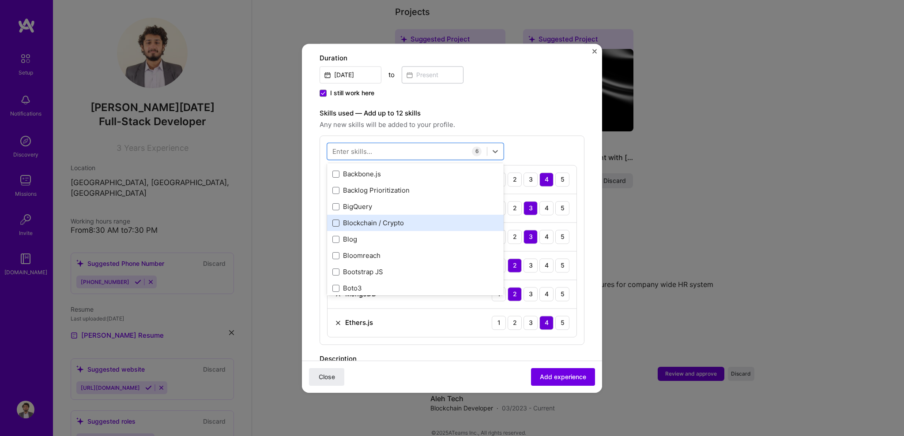
click at [336, 220] on span at bounding box center [335, 223] width 7 height 7
click at [0, 0] on input "checkbox" at bounding box center [0, 0] width 0 height 0
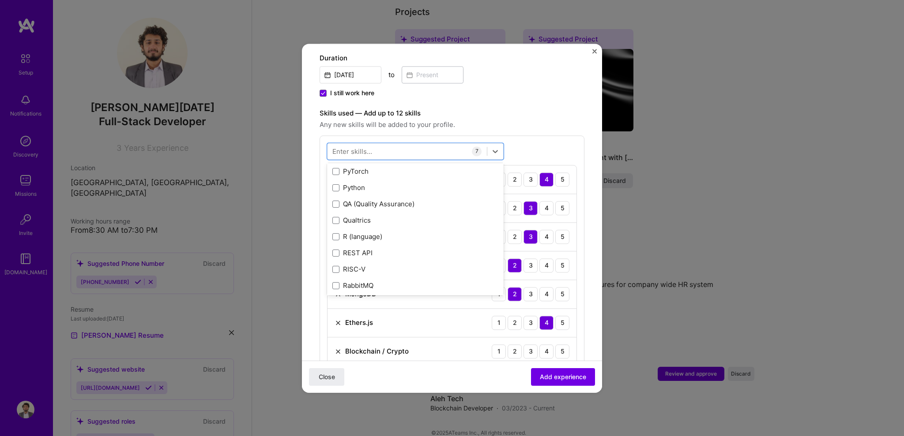
scroll to position [4322, 0]
click at [335, 189] on span at bounding box center [335, 192] width 7 height 7
click at [0, 0] on input "checkbox" at bounding box center [0, 0] width 0 height 0
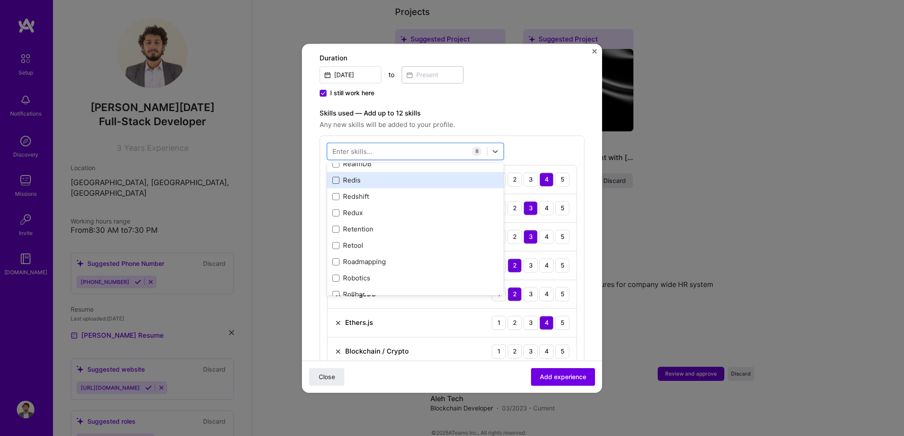
click at [334, 177] on span at bounding box center [335, 180] width 7 height 7
click at [0, 0] on input "checkbox" at bounding box center [0, 0] width 0 height 0
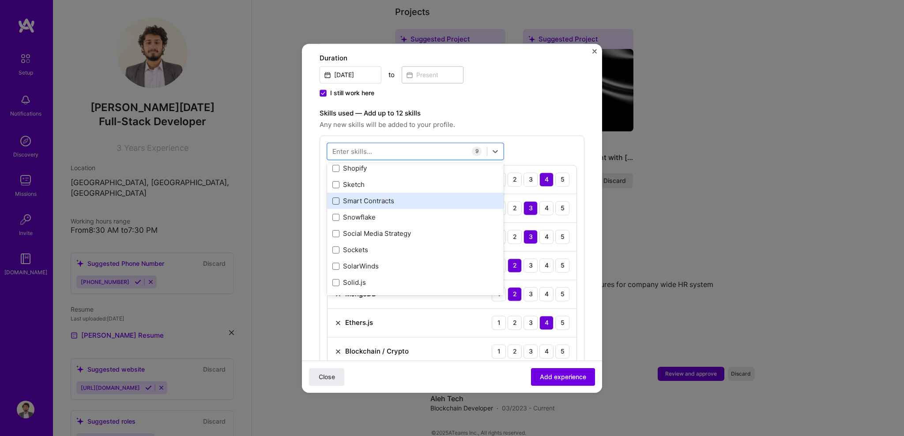
click at [336, 198] on span at bounding box center [335, 201] width 7 height 7
click at [0, 0] on input "checkbox" at bounding box center [0, 0] width 0 height 0
click at [336, 200] on span at bounding box center [335, 203] width 7 height 7
click at [0, 0] on input "checkbox" at bounding box center [0, 0] width 0 height 0
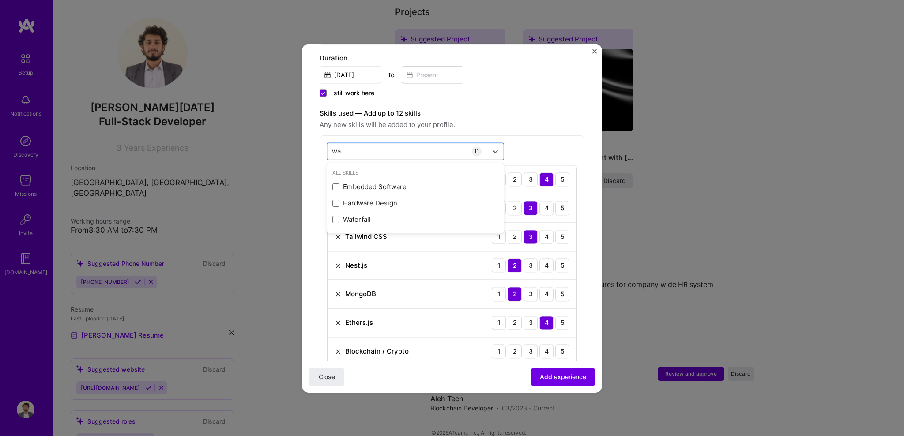
scroll to position [0, 0]
type input "w"
type input "mong"
click at [304, 183] on form "Adding suggested job This job is suggested based on your LinkedIn, resume or [D…" at bounding box center [452, 309] width 300 height 996
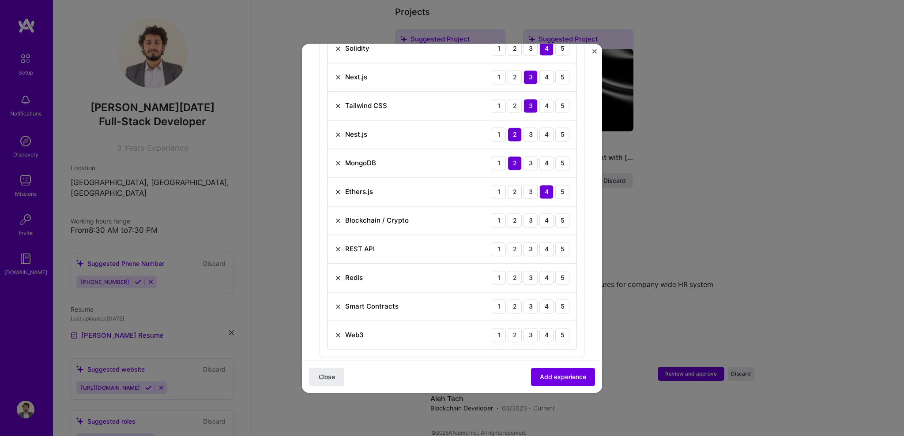
scroll to position [385, 0]
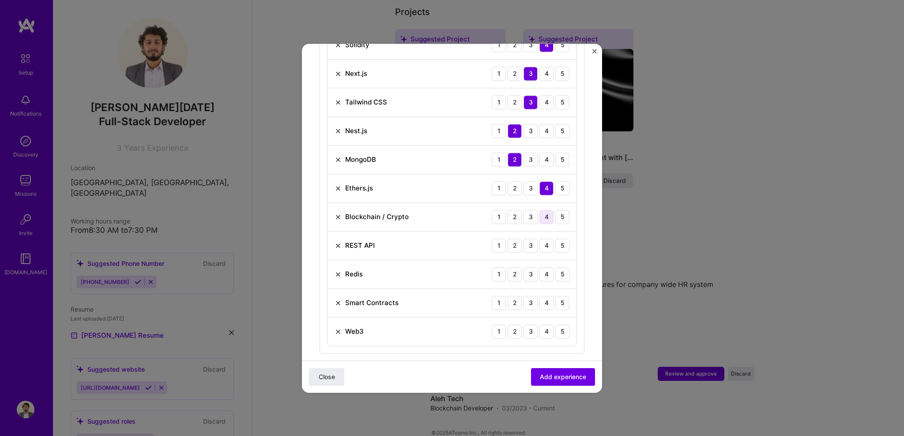
click at [539, 210] on div "4" at bounding box center [546, 217] width 14 height 14
click at [507, 239] on div "2" at bounding box center [514, 246] width 14 height 14
click at [523, 267] on div "3" at bounding box center [530, 274] width 14 height 14
click at [539, 296] on div "4" at bounding box center [546, 303] width 14 height 14
click at [523, 325] on div "3" at bounding box center [530, 332] width 14 height 14
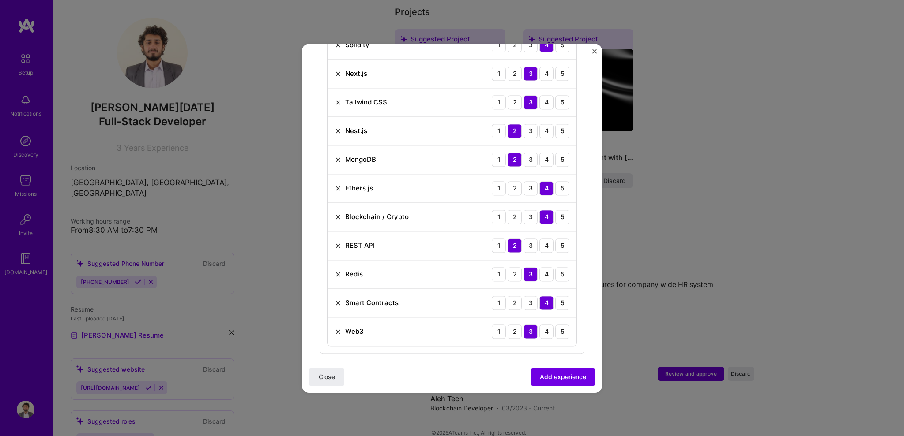
click at [581, 225] on form "Adding suggested job This job is suggested based on your LinkedIn, resume or [D…" at bounding box center [452, 174] width 300 height 996
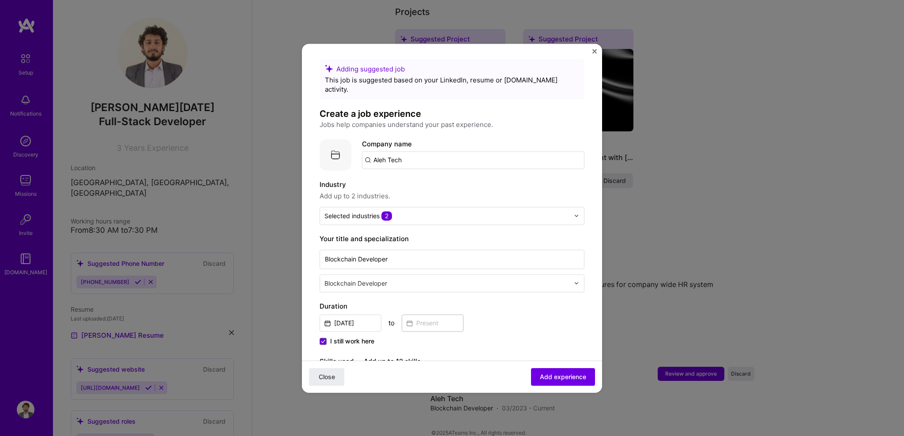
scroll to position [0, 0]
click at [558, 373] on span "Add experience" at bounding box center [563, 376] width 46 height 9
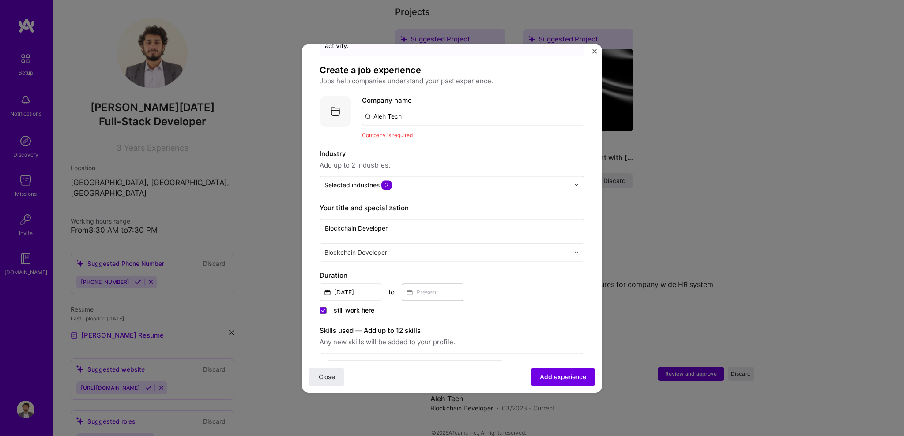
scroll to position [38, 0]
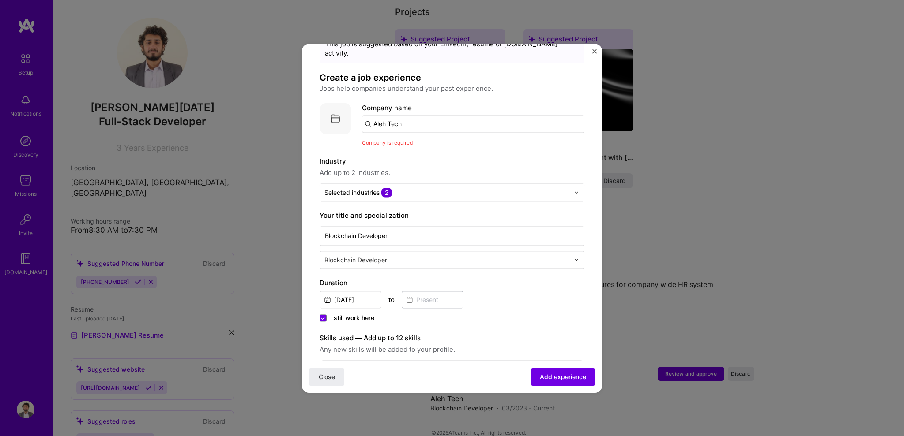
click at [410, 116] on input "Aleh Tech" at bounding box center [473, 124] width 222 height 18
click at [389, 115] on input "Aleh Tech" at bounding box center [473, 124] width 222 height 18
type input "AlehTech"
click at [456, 140] on div "Add company AlehTech" at bounding box center [428, 148] width 132 height 23
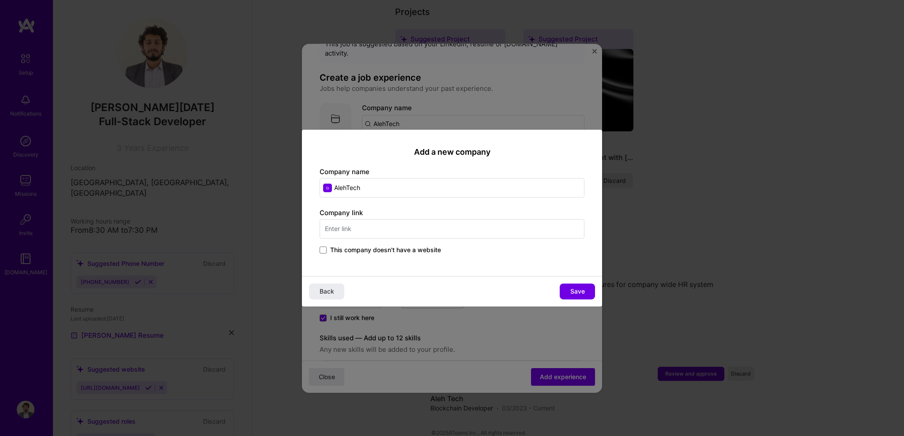
click at [414, 230] on input "text" at bounding box center [451, 228] width 265 height 19
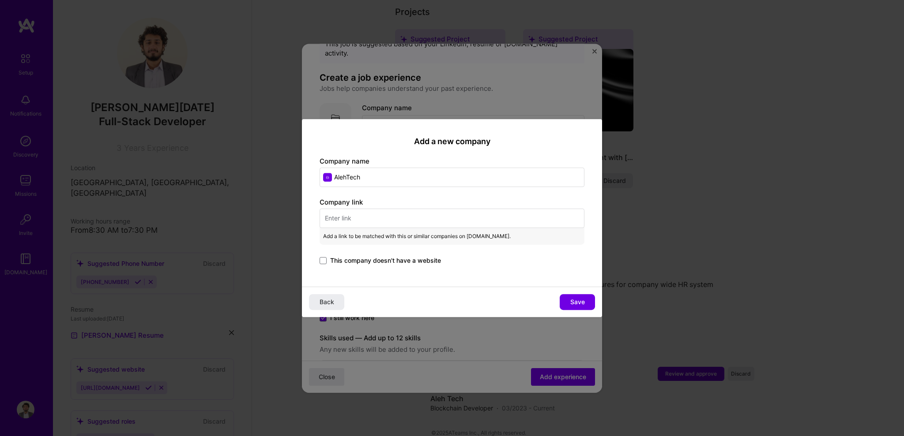
paste input "[URL][DOMAIN_NAME]"
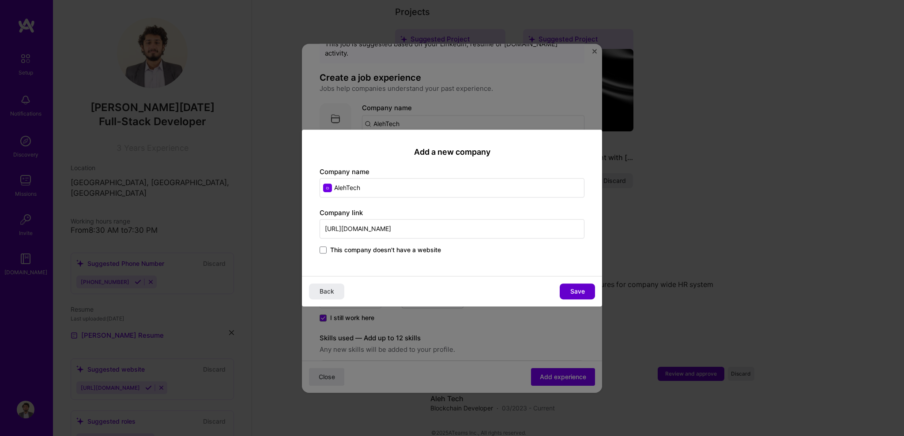
type input "[URL][DOMAIN_NAME]"
click at [574, 289] on span "Save" at bounding box center [577, 291] width 15 height 9
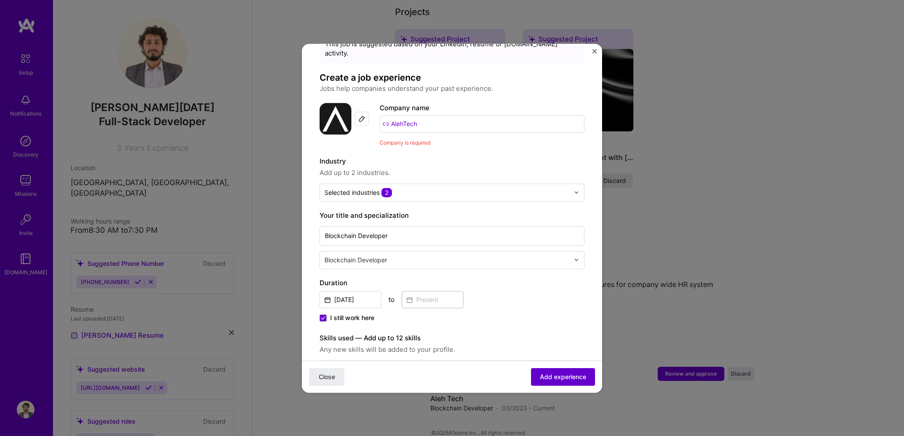
click at [555, 374] on span "Add experience" at bounding box center [563, 376] width 46 height 9
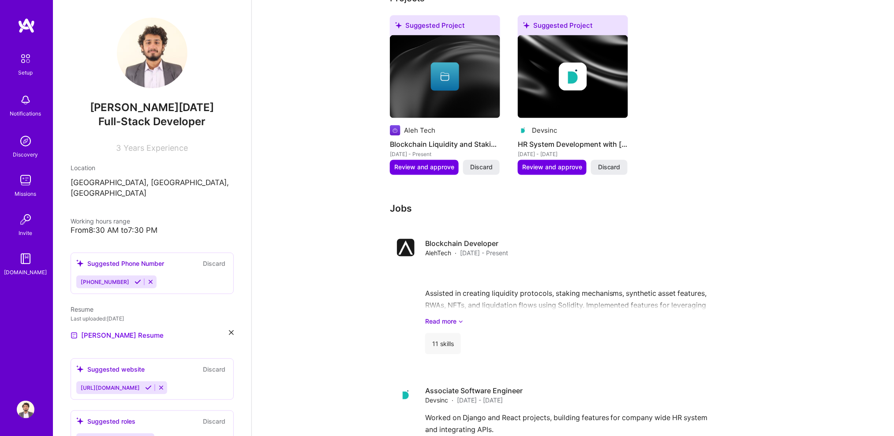
scroll to position [488, 0]
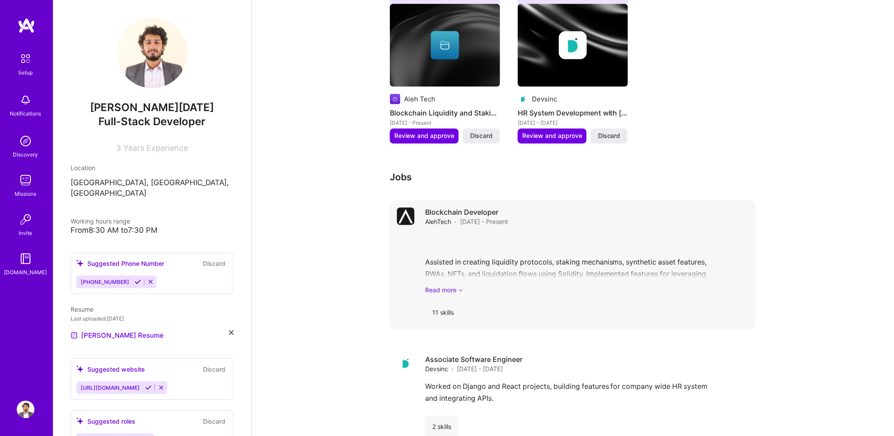
click at [456, 286] on link "Read more" at bounding box center [587, 290] width 324 height 9
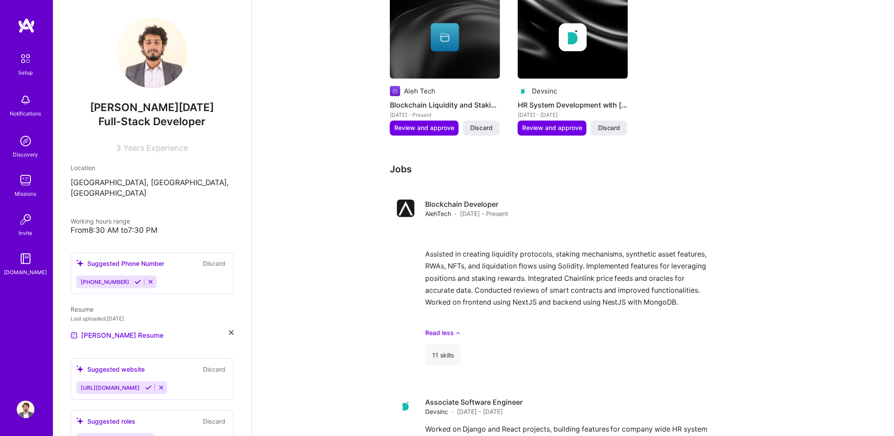
scroll to position [556, 0]
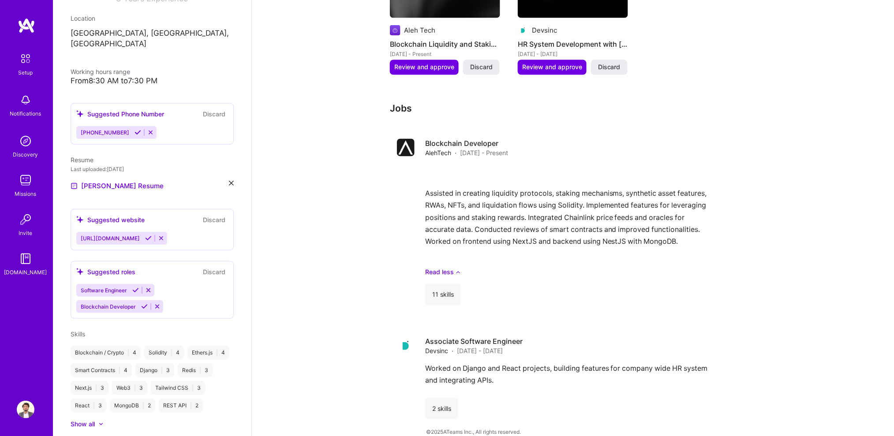
scroll to position [150, 0]
click at [145, 235] on icon at bounding box center [148, 238] width 7 height 7
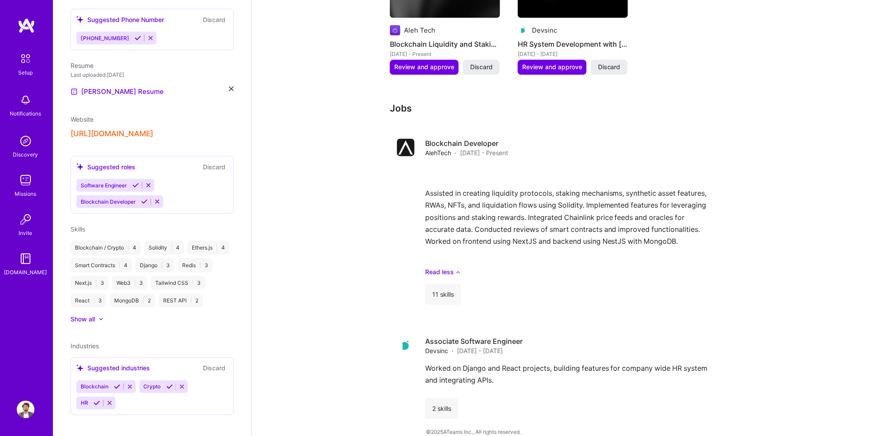
scroll to position [259, 0]
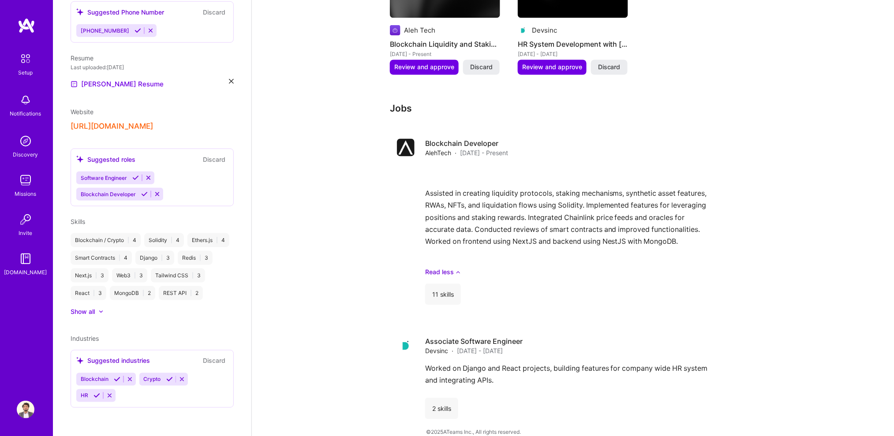
click at [117, 378] on icon at bounding box center [117, 379] width 7 height 7
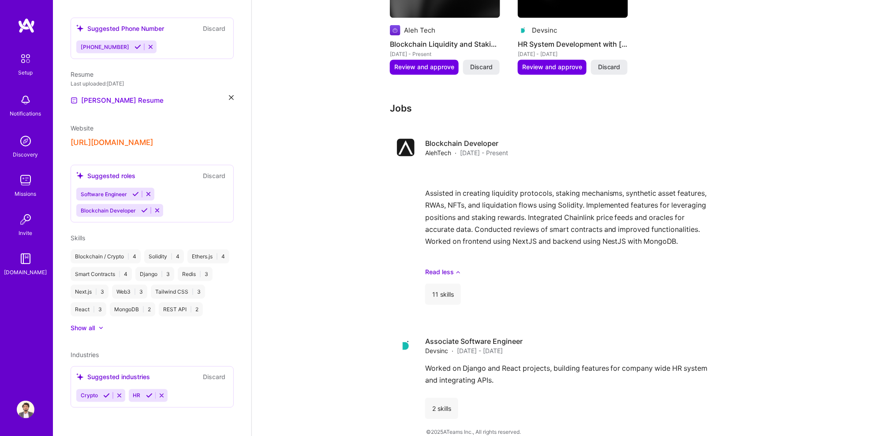
scroll to position [242, 0]
click at [105, 395] on icon at bounding box center [106, 396] width 7 height 7
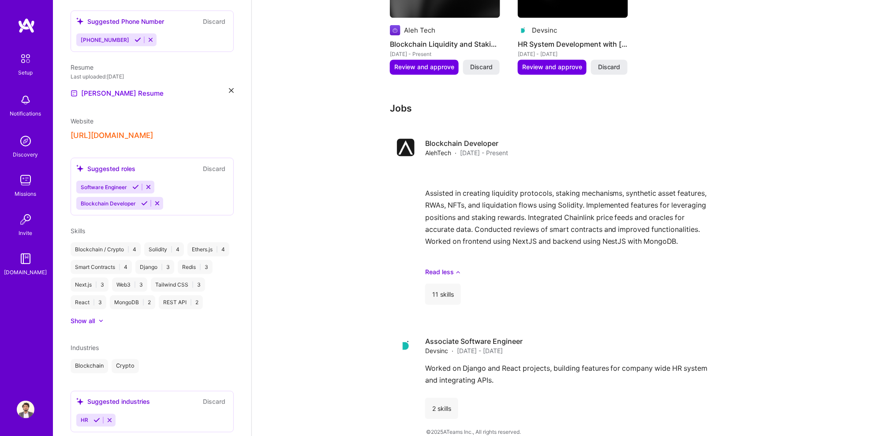
scroll to position [274, 0]
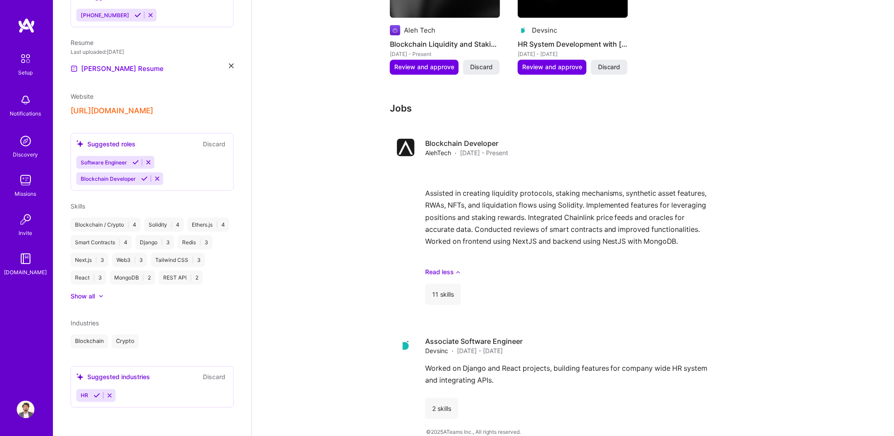
click at [208, 374] on button "Discard" at bounding box center [214, 377] width 28 height 10
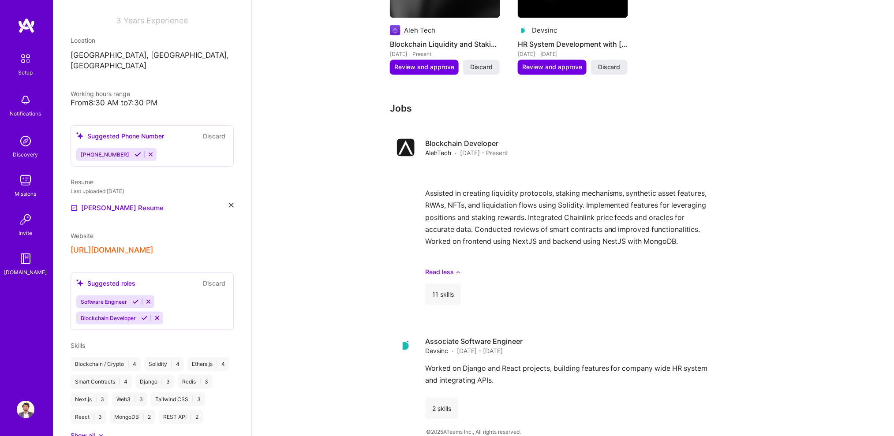
scroll to position [123, 0]
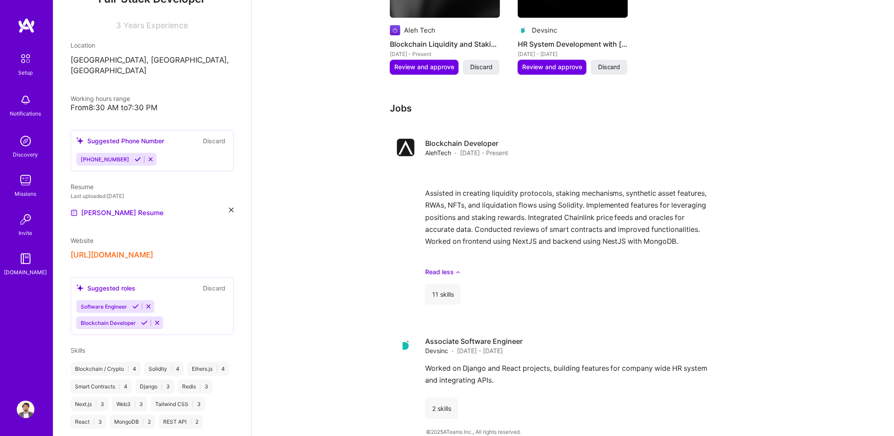
click at [143, 320] on icon at bounding box center [144, 323] width 7 height 7
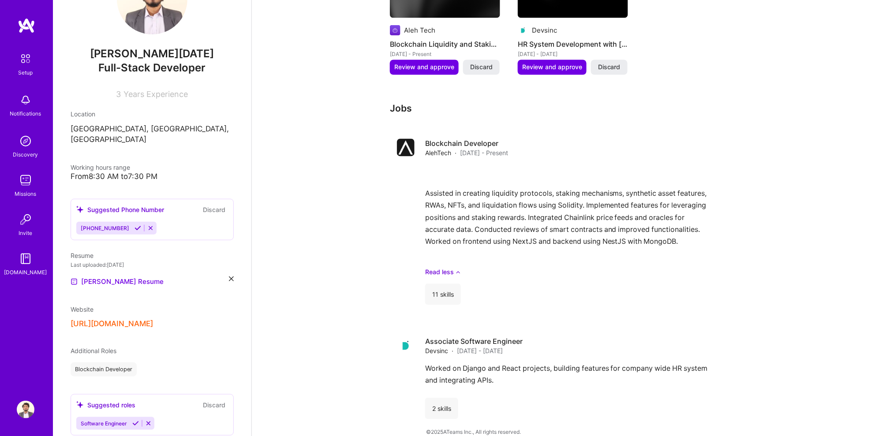
scroll to position [0, 0]
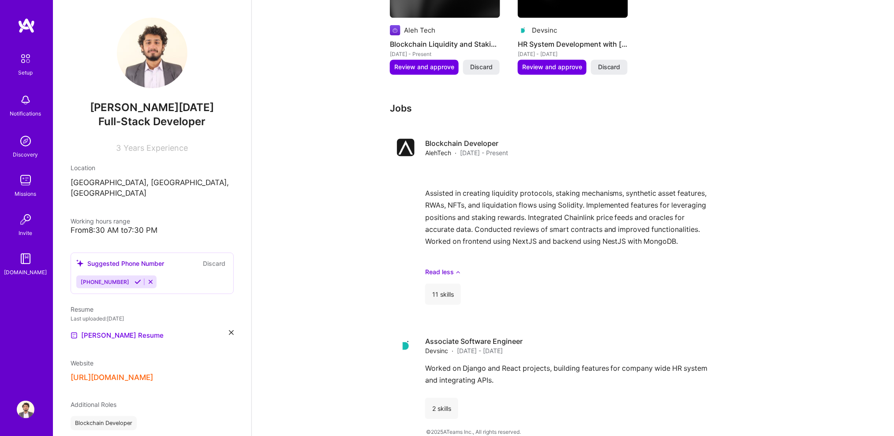
click at [200, 259] on button "Discard" at bounding box center [214, 264] width 28 height 10
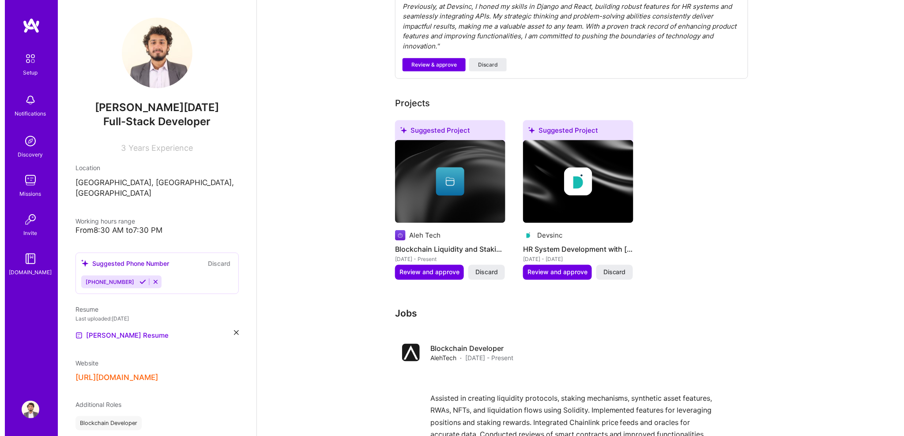
scroll to position [349, 0]
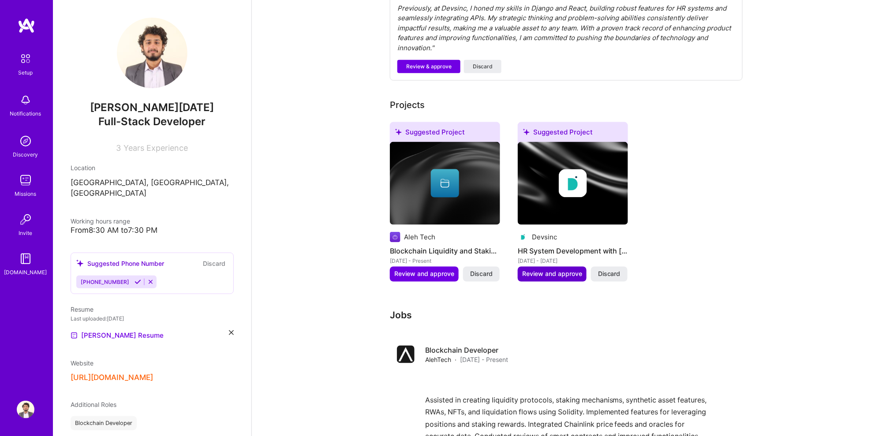
click at [568, 270] on span "Review and approve" at bounding box center [552, 274] width 60 height 9
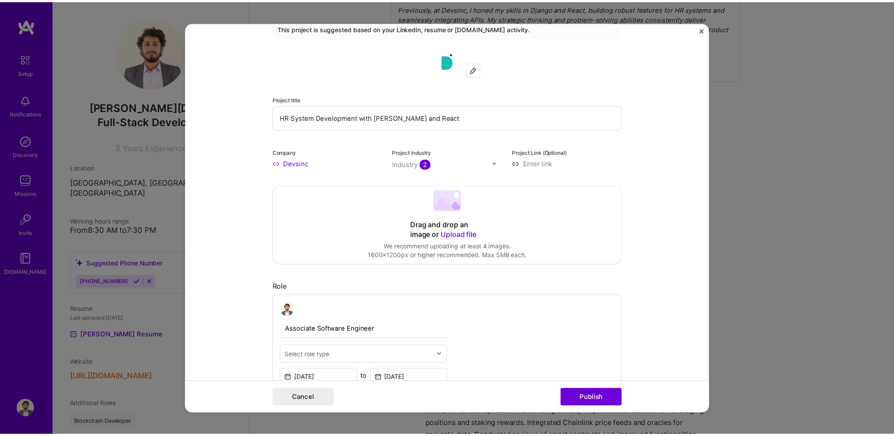
scroll to position [0, 0]
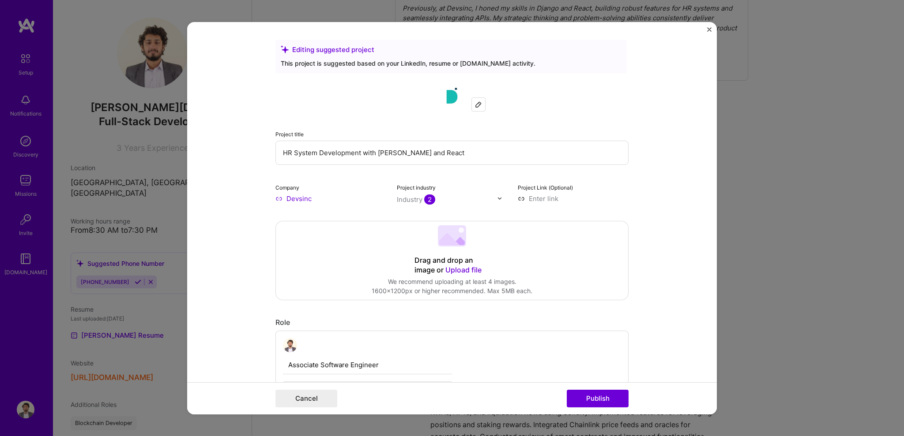
click at [802, 174] on div "Editing suggested project This project is suggested based on your LinkedIn, res…" at bounding box center [452, 218] width 904 height 436
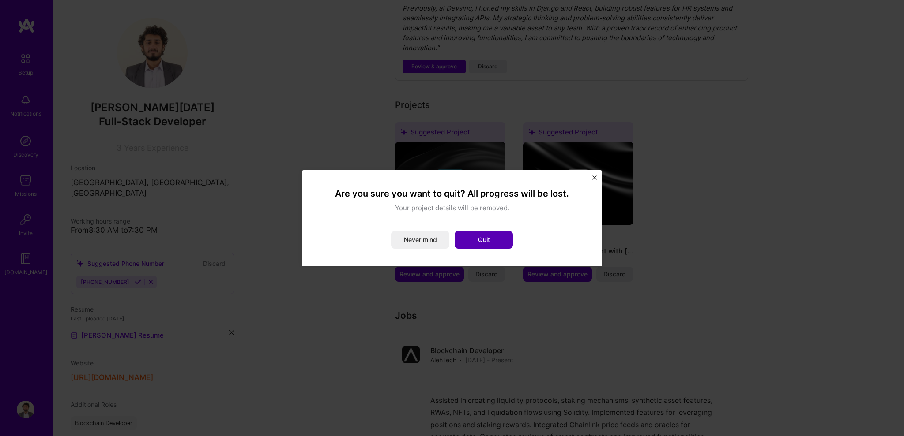
click at [475, 235] on button "Quit" at bounding box center [483, 240] width 58 height 18
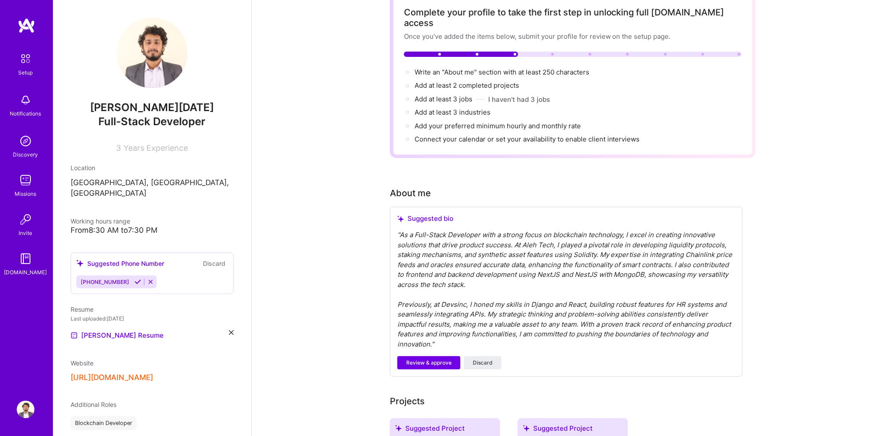
scroll to position [50, 0]
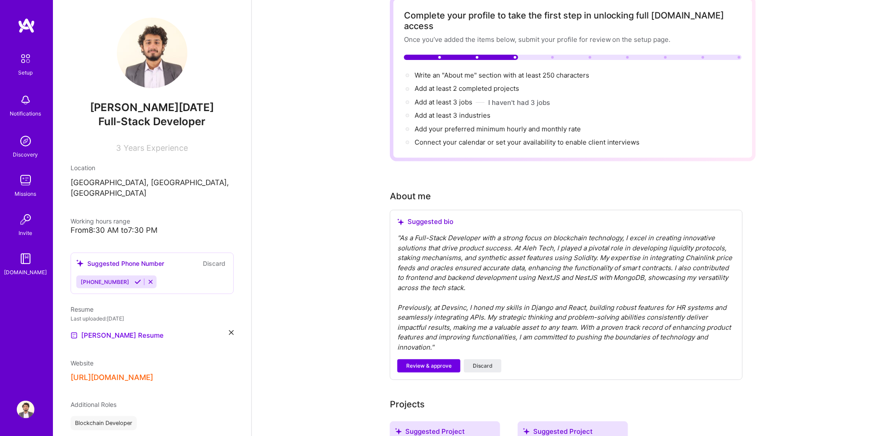
click at [429, 362] on span "Review & approve" at bounding box center [428, 366] width 45 height 8
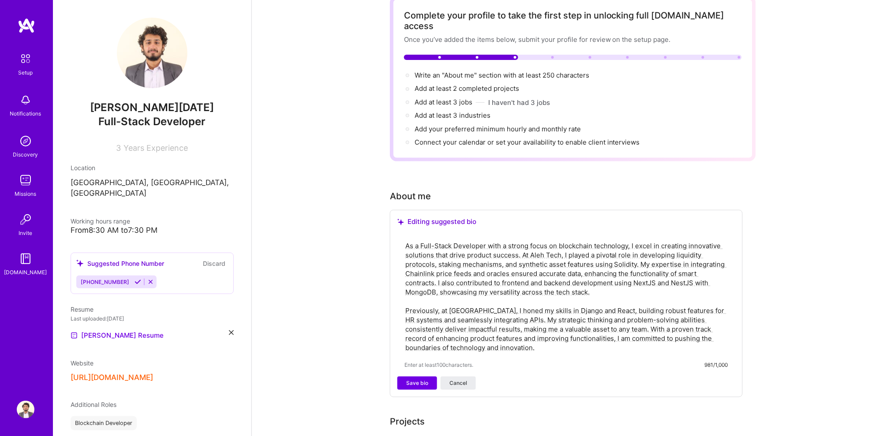
drag, startPoint x: 491, startPoint y: 336, endPoint x: 410, endPoint y: 291, distance: 92.2
click at [410, 291] on textarea "As a Full-Stack Developer with a strong focus on blockchain technology, I excel…" at bounding box center [567, 296] width 324 height 113
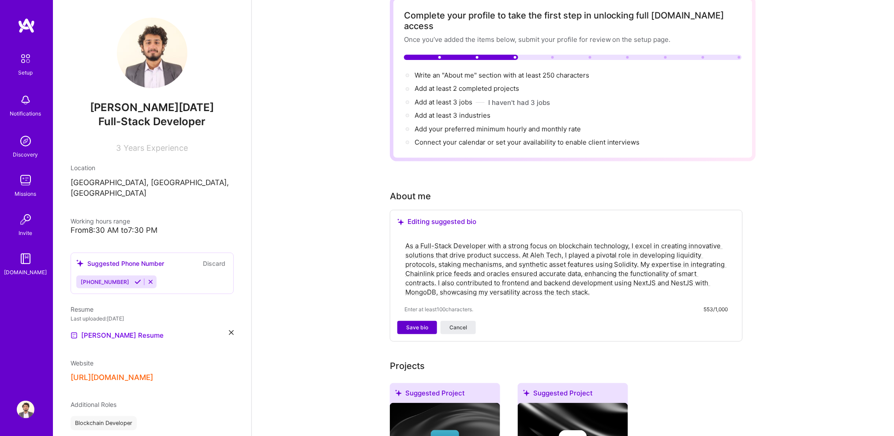
type textarea "As a Full-Stack Developer with a strong focus on blockchain technology, I excel…"
click at [410, 321] on button "Save bio" at bounding box center [418, 327] width 40 height 13
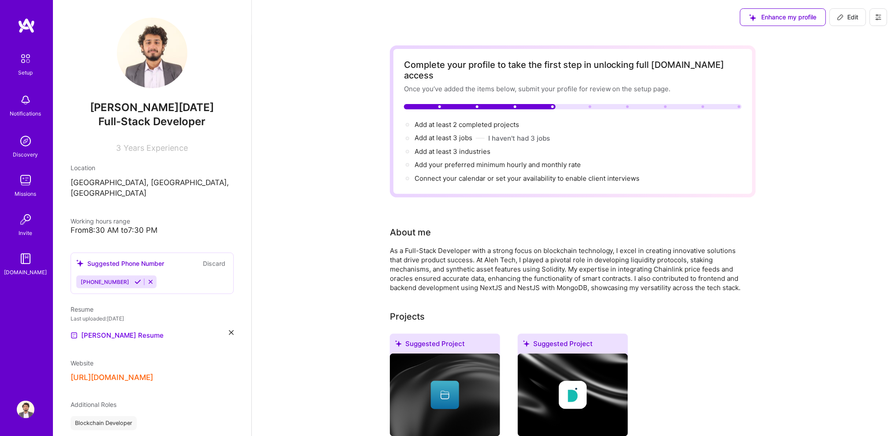
scroll to position [0, 0]
click at [504, 134] on button "I haven't had 3 jobs" at bounding box center [519, 138] width 62 height 9
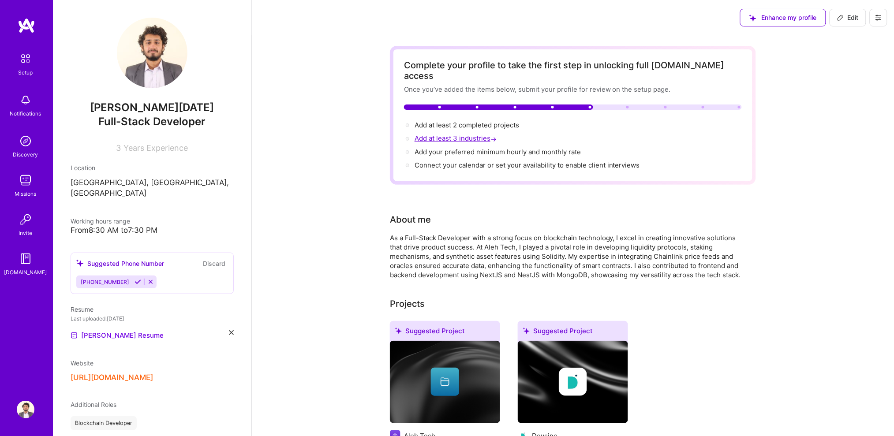
click at [472, 134] on span "Add at least 3 industries →" at bounding box center [457, 138] width 84 height 8
select select "US"
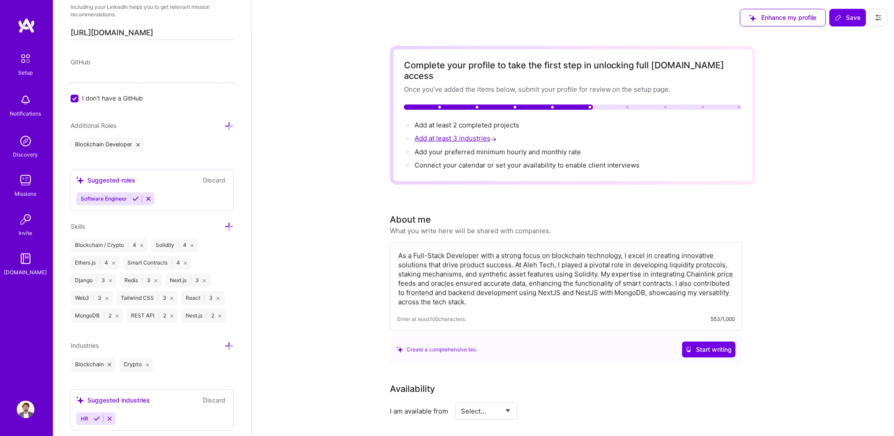
scroll to position [591, 0]
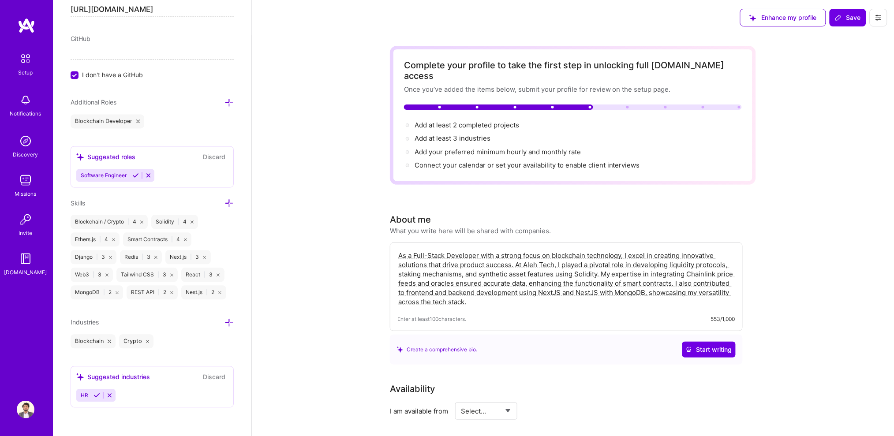
click at [225, 323] on icon at bounding box center [229, 323] width 9 height 9
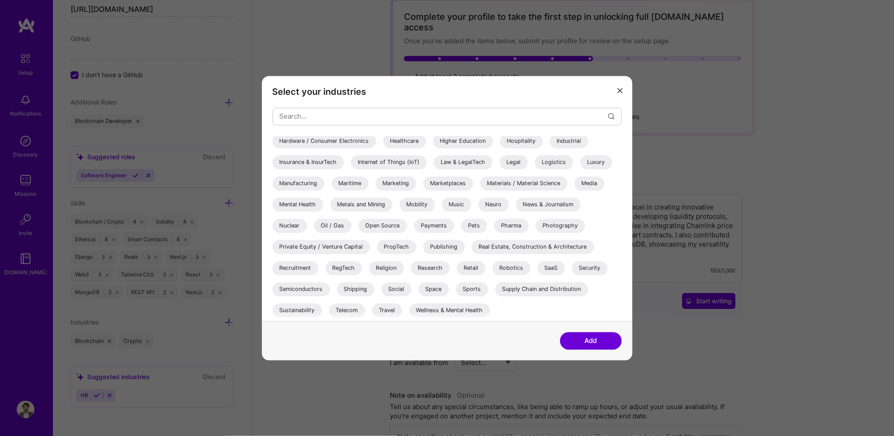
scroll to position [54, 0]
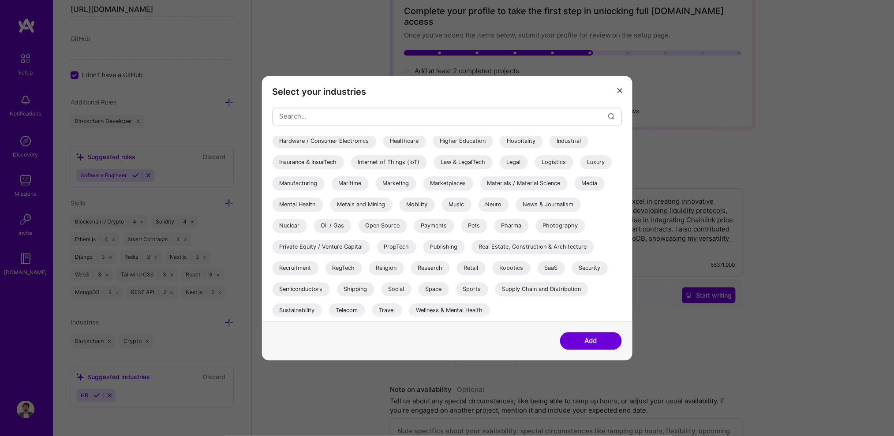
click at [543, 289] on div "Supply Chain and Distribution" at bounding box center [541, 289] width 93 height 14
click at [552, 268] on div "SaaS" at bounding box center [551, 268] width 27 height 14
click at [533, 244] on div "Real Estate, Construction & Architecture" at bounding box center [533, 247] width 122 height 14
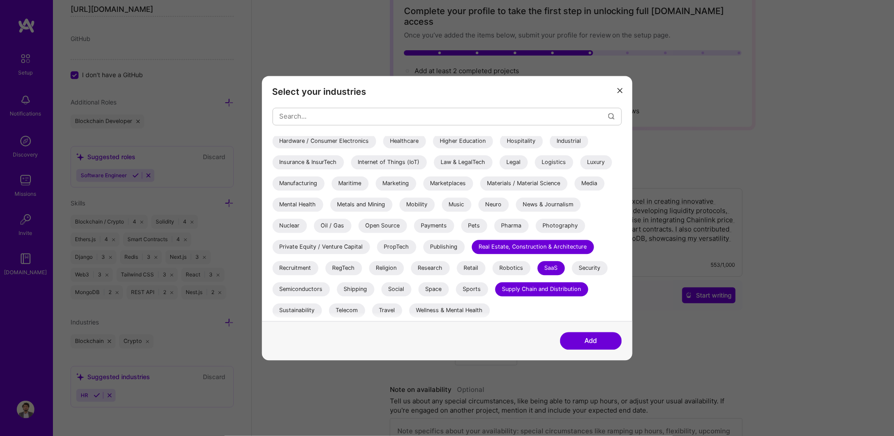
click at [545, 266] on div "SaaS" at bounding box center [551, 268] width 27 height 14
click at [546, 270] on div "SaaS" at bounding box center [551, 268] width 27 height 14
click at [574, 335] on button "Add" at bounding box center [591, 341] width 62 height 18
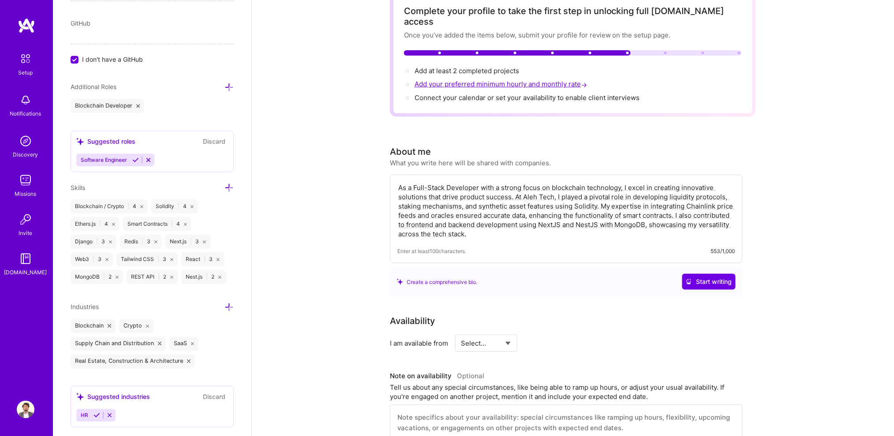
click at [420, 80] on span "Add your preferred minimum hourly and monthly rate →" at bounding box center [502, 84] width 174 height 8
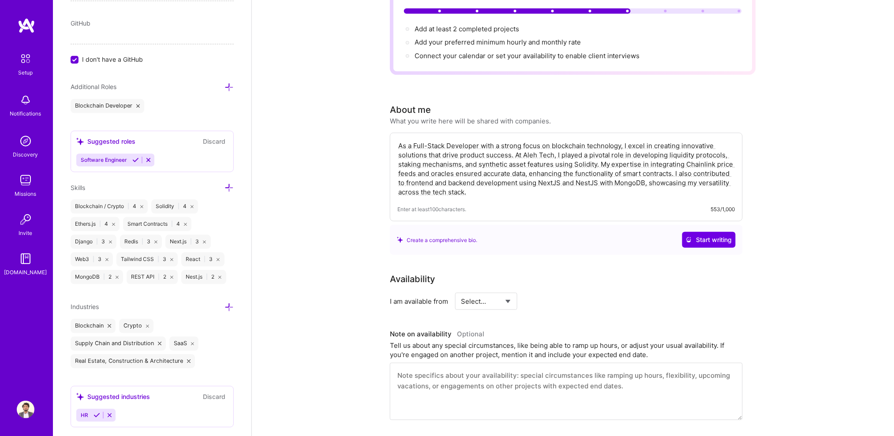
scroll to position [0, 0]
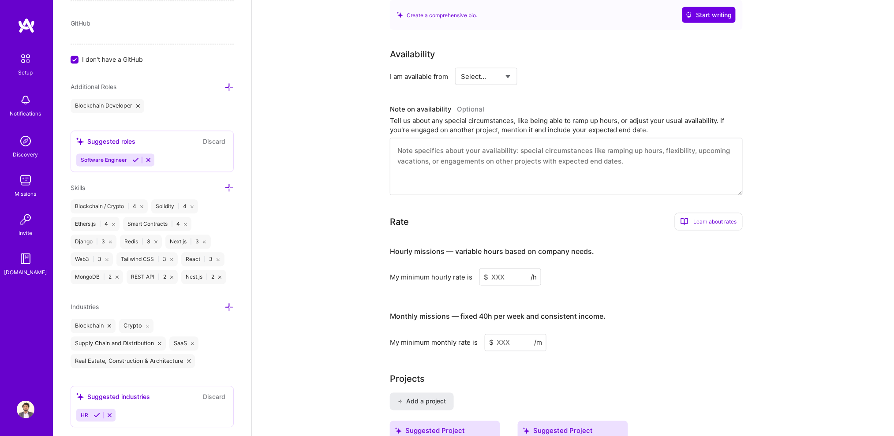
scroll to position [322, 0]
click at [510, 271] on input at bounding box center [511, 276] width 62 height 17
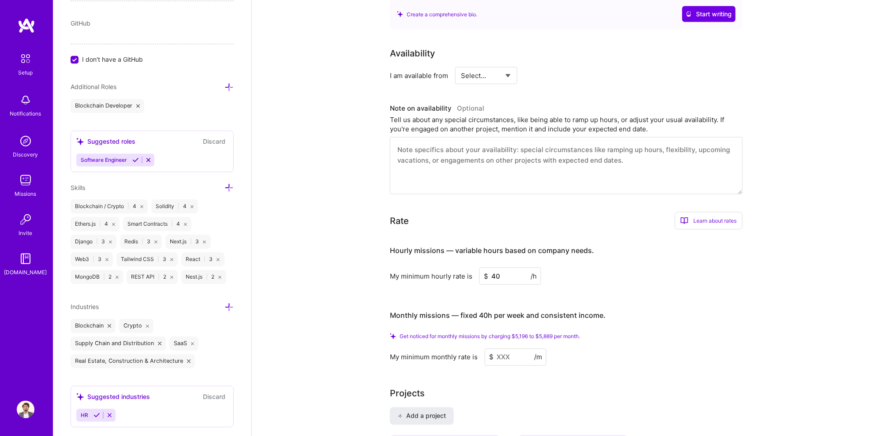
type input "40"
click at [327, 225] on div "Complete your profile to take the first step in unlocking full [DOMAIN_NAME] ac…" at bounding box center [573, 354] width 642 height 1282
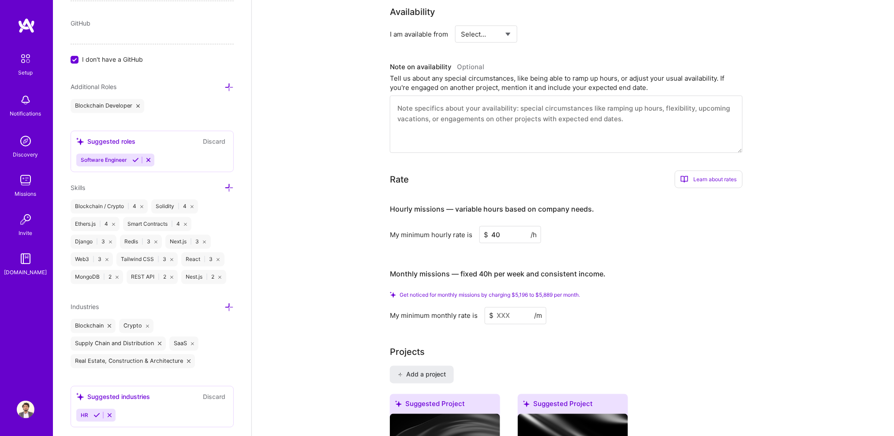
scroll to position [358, 0]
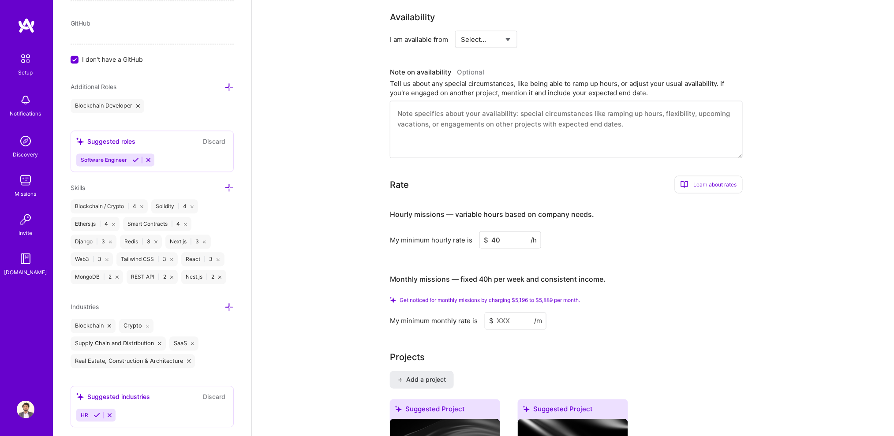
click at [510, 313] on input at bounding box center [516, 321] width 62 height 17
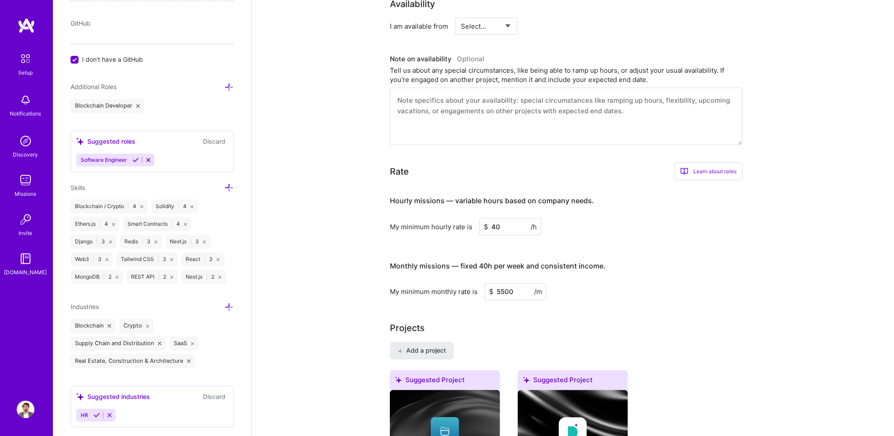
click at [504, 284] on input "5500" at bounding box center [516, 292] width 62 height 17
type input "6000"
click at [682, 253] on h3 "Monthly missions — fixed 40h per week and consistent income." at bounding box center [566, 266] width 353 height 27
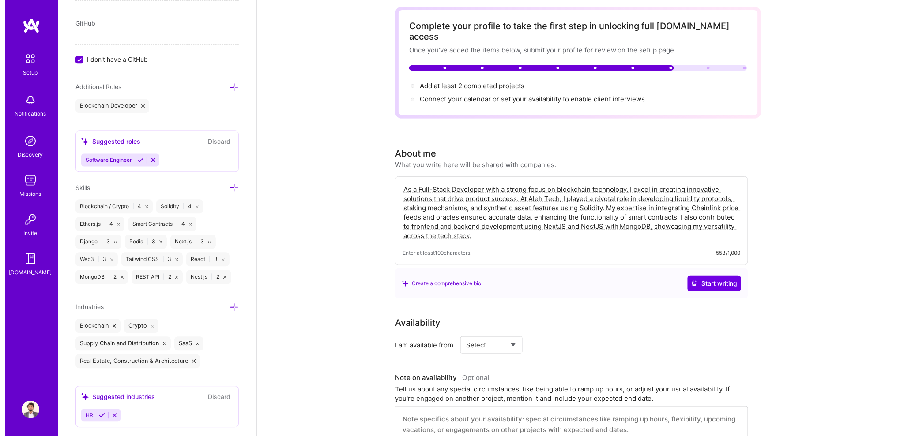
scroll to position [0, 0]
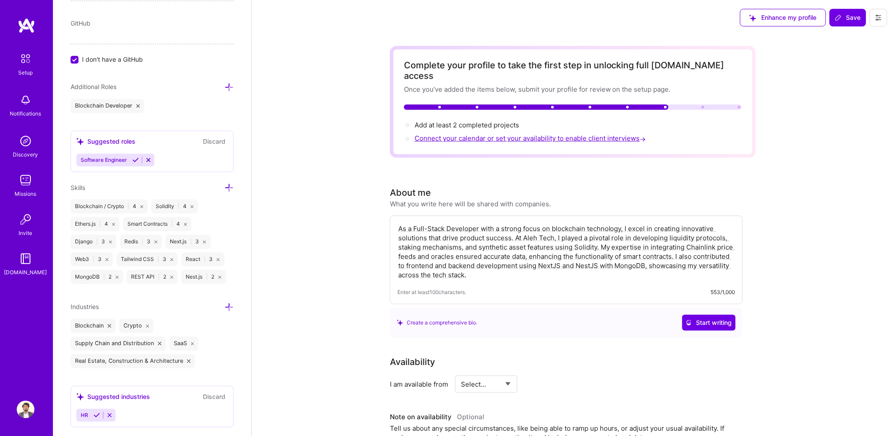
click at [431, 134] on span "Connect your calendar or set your availability to enable client interviews →" at bounding box center [531, 138] width 233 height 8
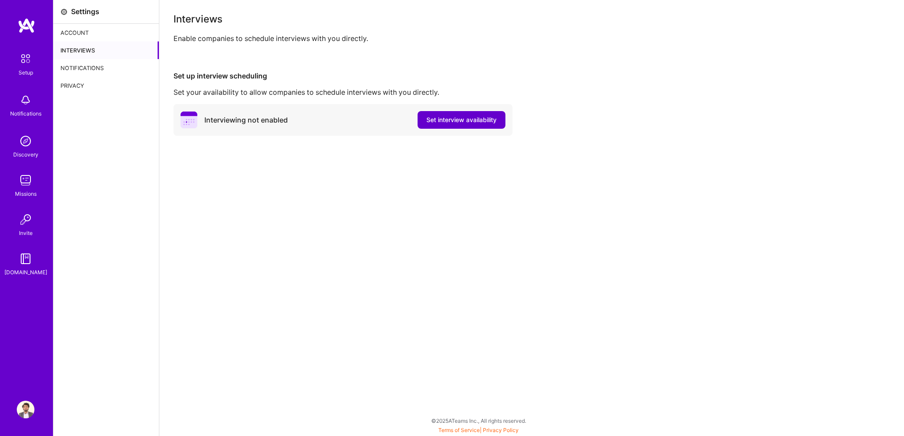
click at [441, 120] on span "Set interview availability" at bounding box center [461, 120] width 70 height 9
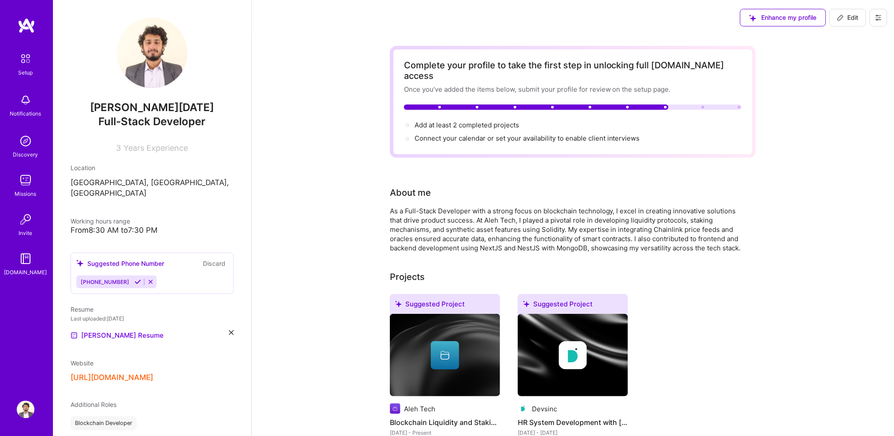
click at [320, 205] on div "Complete your profile to take the first step in unlocking full [DOMAIN_NAME] ac…" at bounding box center [573, 405] width 642 height 741
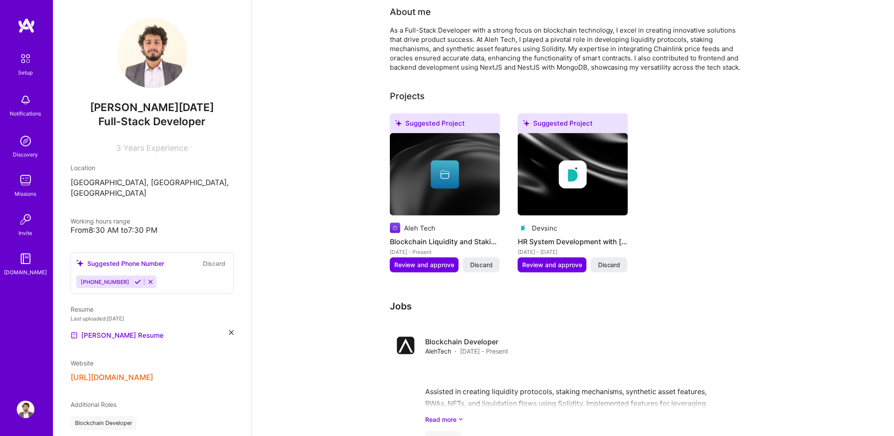
scroll to position [179, 0]
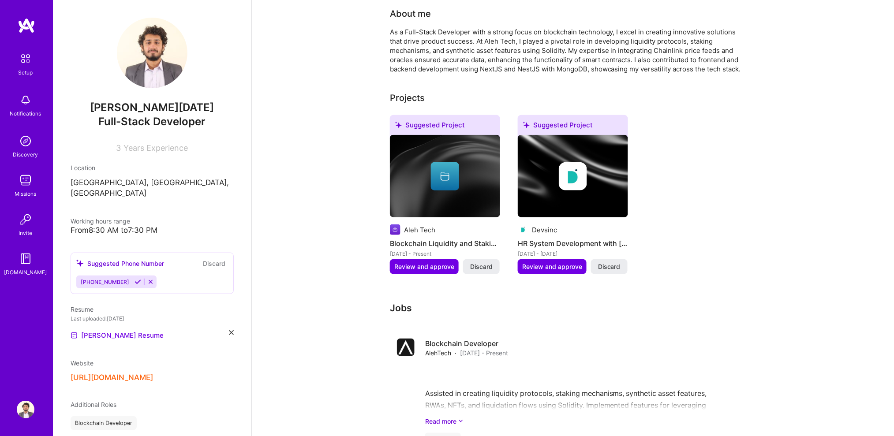
click at [318, 199] on div "Complete your profile to take the first step in unlocking full [DOMAIN_NAME] ac…" at bounding box center [573, 226] width 642 height 741
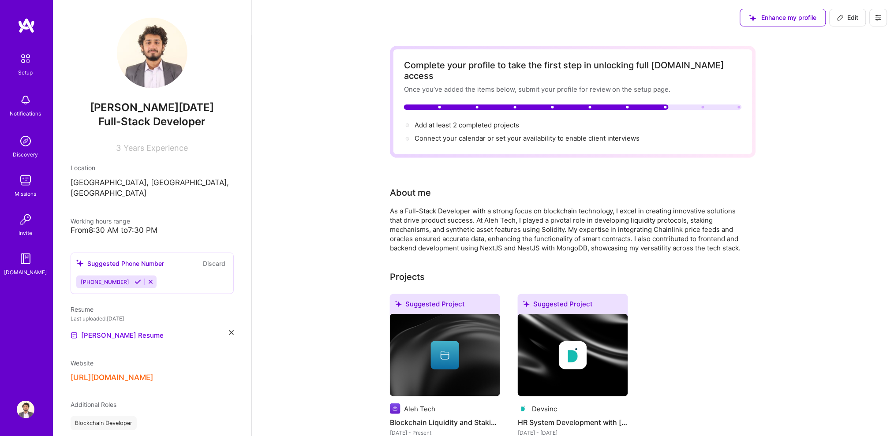
click at [21, 142] on img at bounding box center [26, 141] width 18 height 18
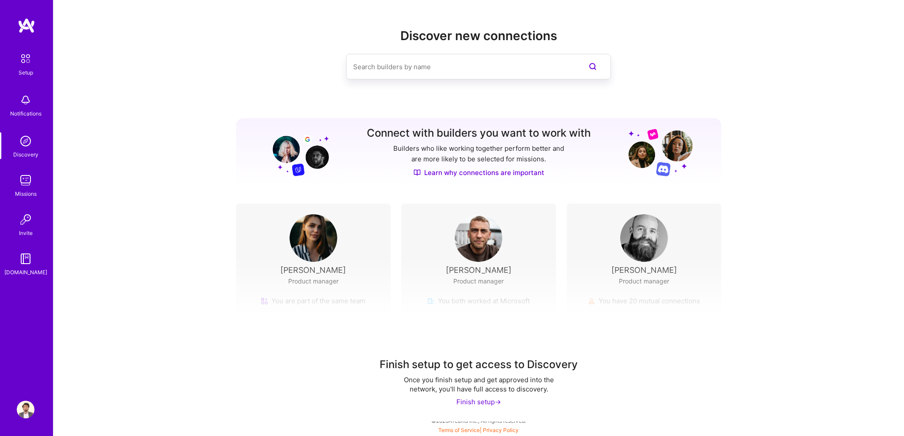
click at [22, 165] on div "Setup Notifications Discovery Missions Invite [DOMAIN_NAME]" at bounding box center [26, 163] width 53 height 228
click at [22, 179] on img at bounding box center [26, 181] width 18 height 18
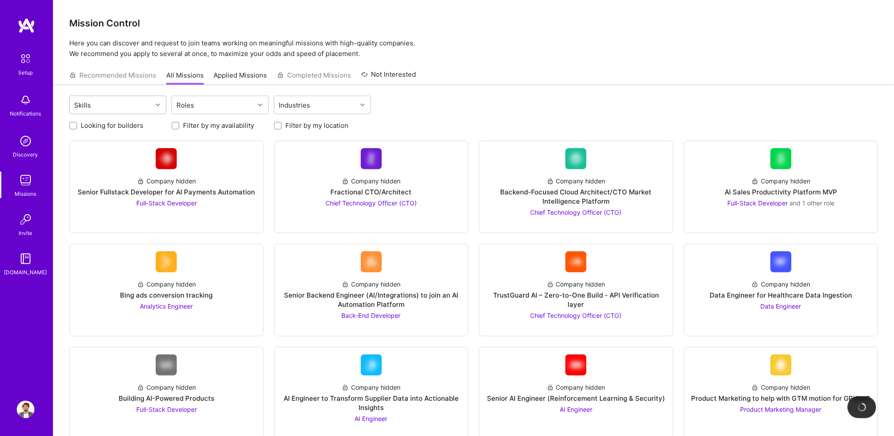
click at [157, 104] on icon at bounding box center [158, 105] width 4 height 4
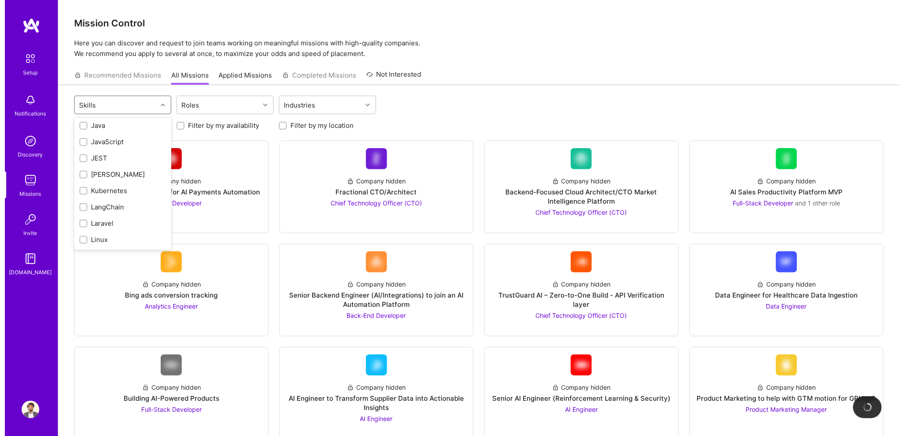
scroll to position [488, 0]
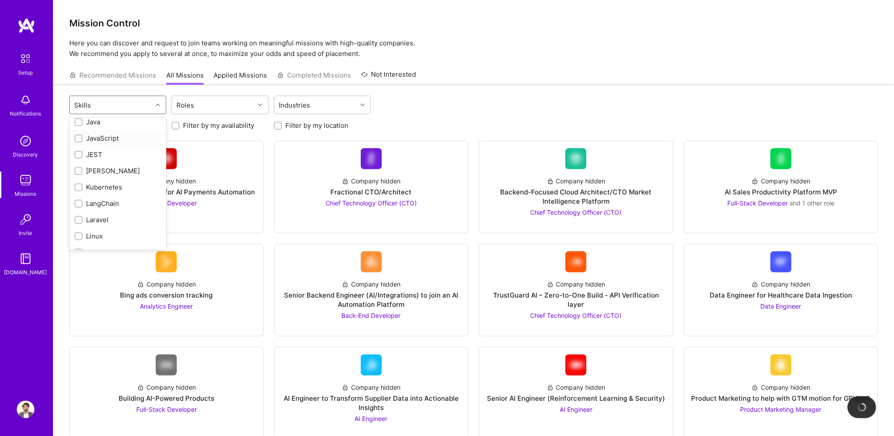
click at [81, 142] on input "checkbox" at bounding box center [79, 139] width 6 height 6
checkbox input "true"
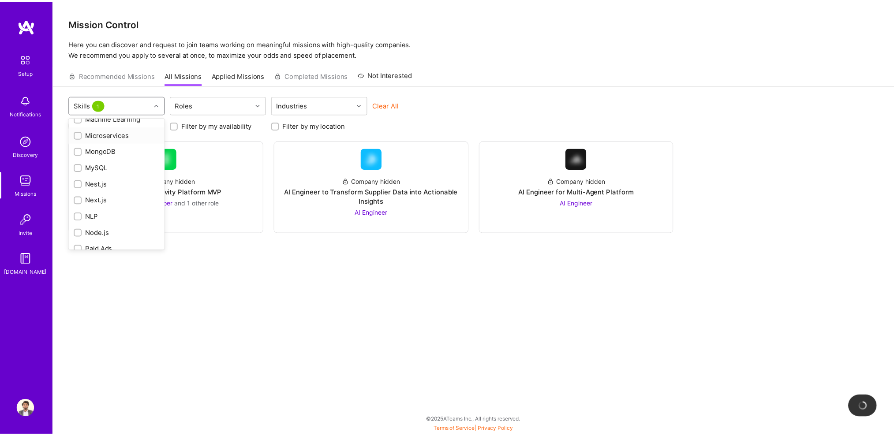
scroll to position [623, 0]
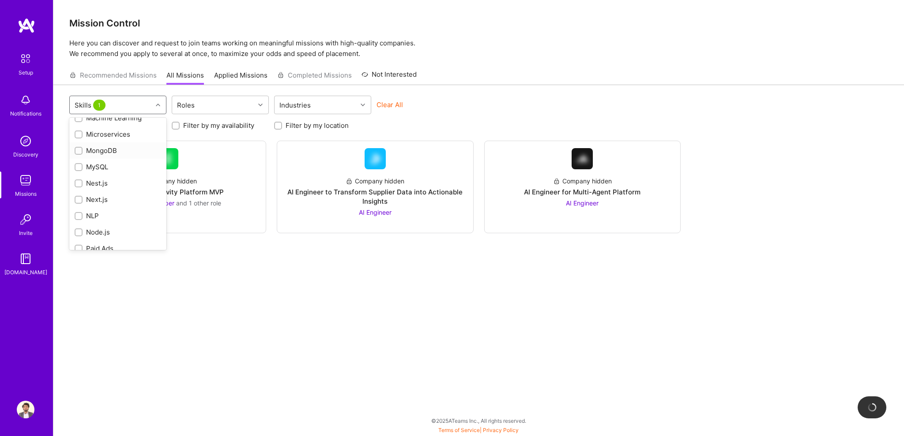
click at [78, 154] on input "checkbox" at bounding box center [79, 151] width 6 height 6
checkbox input "true"
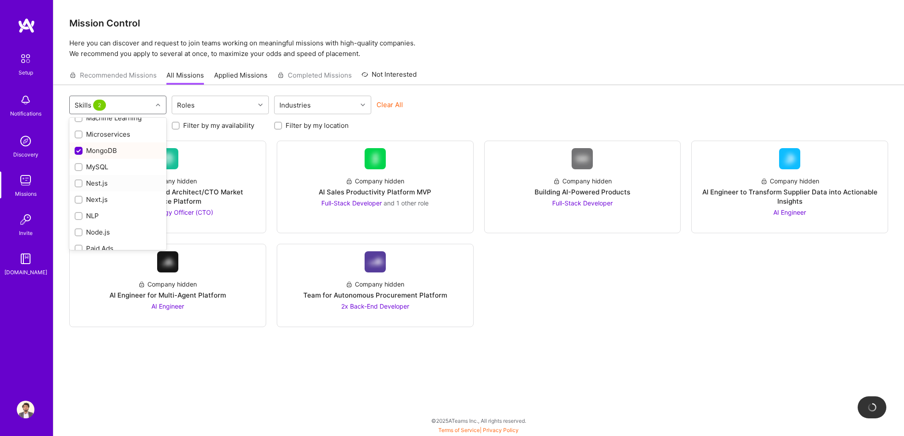
click at [78, 187] on input "checkbox" at bounding box center [79, 184] width 6 height 6
checkbox input "true"
click at [78, 208] on div "Next.js" at bounding box center [117, 199] width 97 height 16
checkbox input "true"
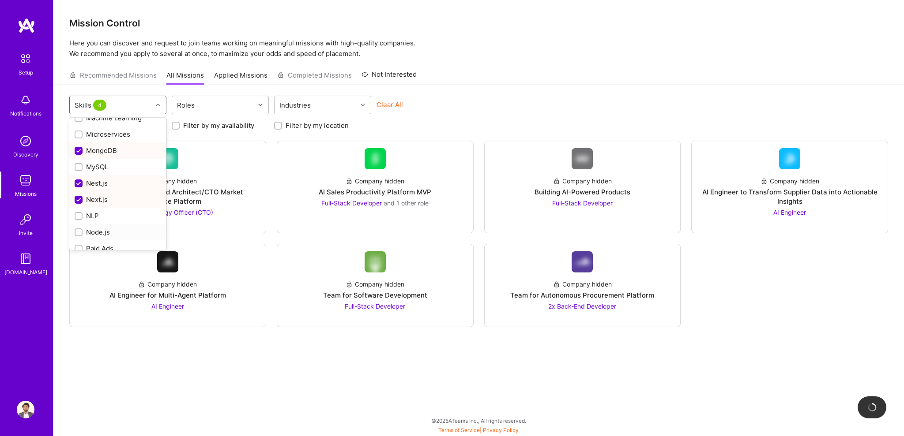
click at [78, 236] on input "checkbox" at bounding box center [79, 233] width 6 height 6
checkbox input "true"
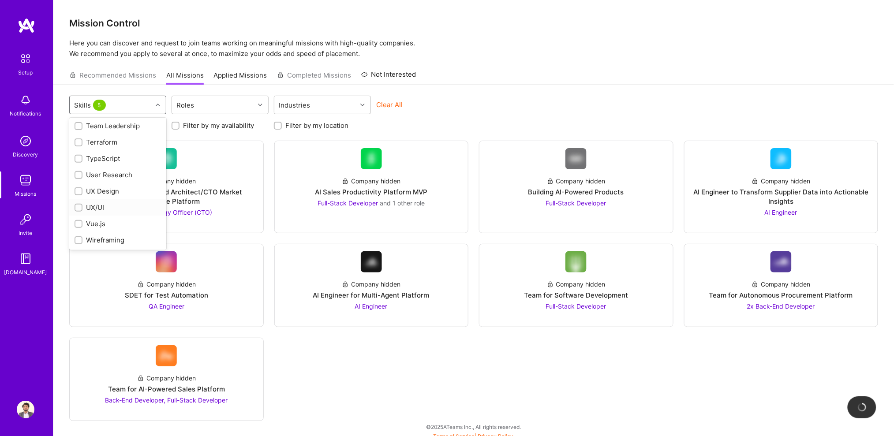
scroll to position [1170, 0]
click at [81, 162] on input "checkbox" at bounding box center [79, 159] width 6 height 6
checkbox input "true"
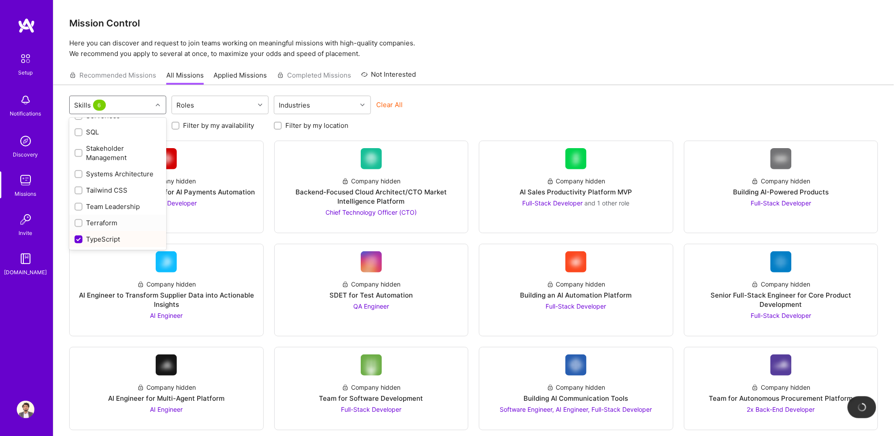
scroll to position [1081, 0]
click at [81, 195] on input "checkbox" at bounding box center [79, 192] width 6 height 6
checkbox input "true"
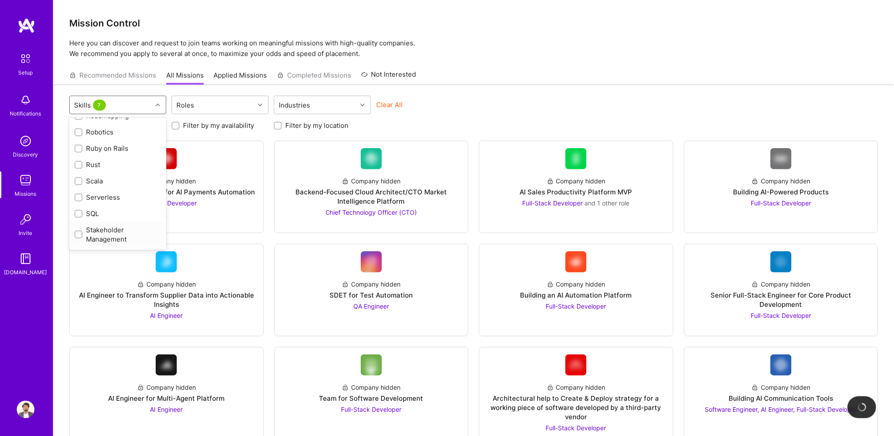
scroll to position [1000, 0]
click at [81, 202] on input "checkbox" at bounding box center [79, 198] width 6 height 6
checkbox input "true"
click at [76, 150] on input "checkbox" at bounding box center [79, 147] width 6 height 6
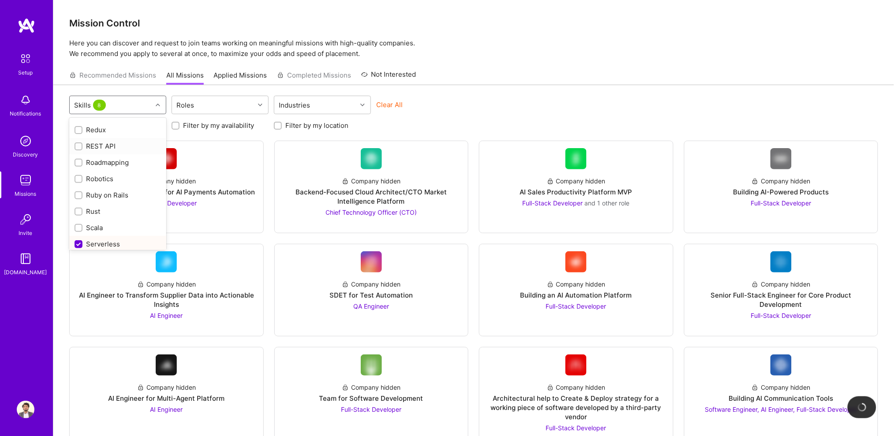
checkbox input "true"
click at [76, 212] on input "checkbox" at bounding box center [79, 209] width 6 height 6
checkbox input "true"
click at [76, 179] on input "checkbox" at bounding box center [79, 176] width 6 height 6
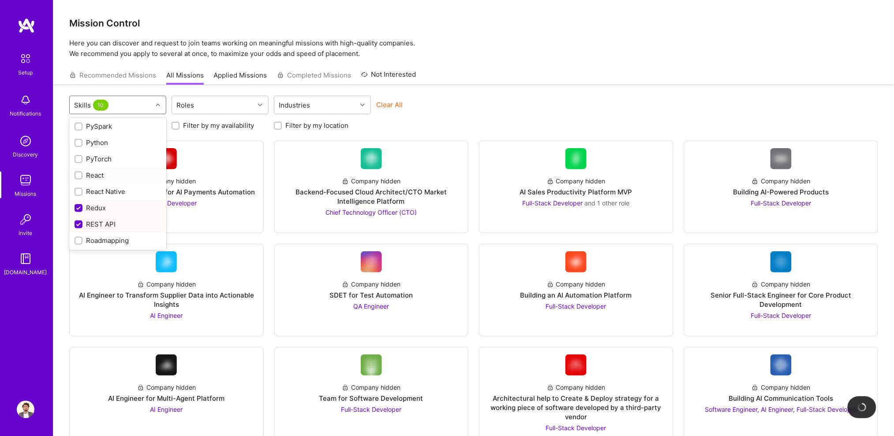
checkbox input "true"
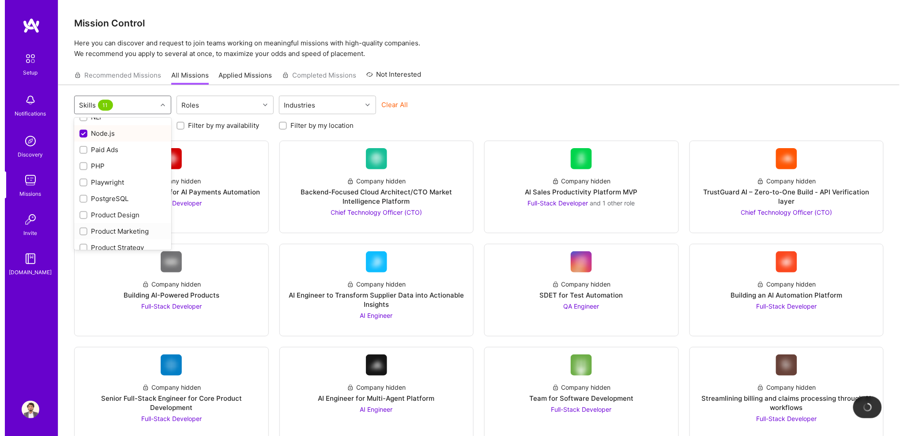
scroll to position [721, 0]
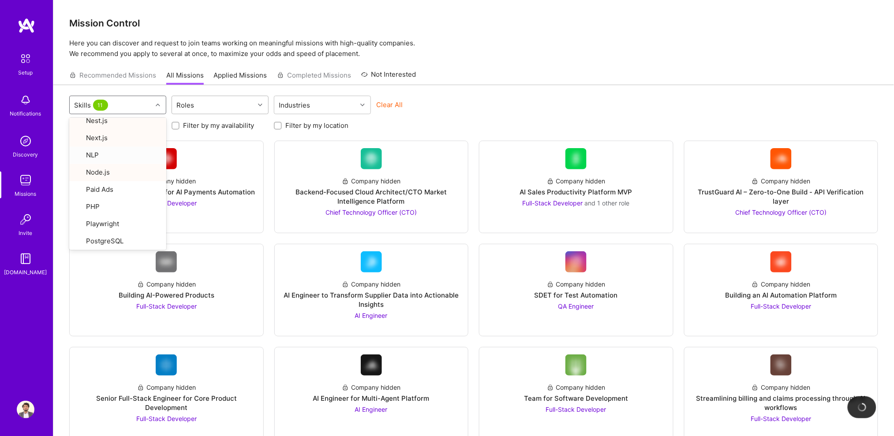
click at [208, 102] on div "Roles" at bounding box center [213, 105] width 83 height 18
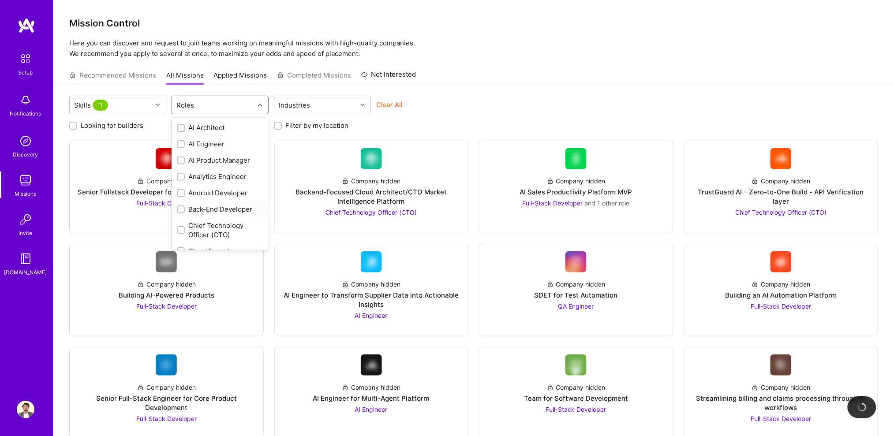
click at [182, 206] on div at bounding box center [181, 210] width 8 height 8
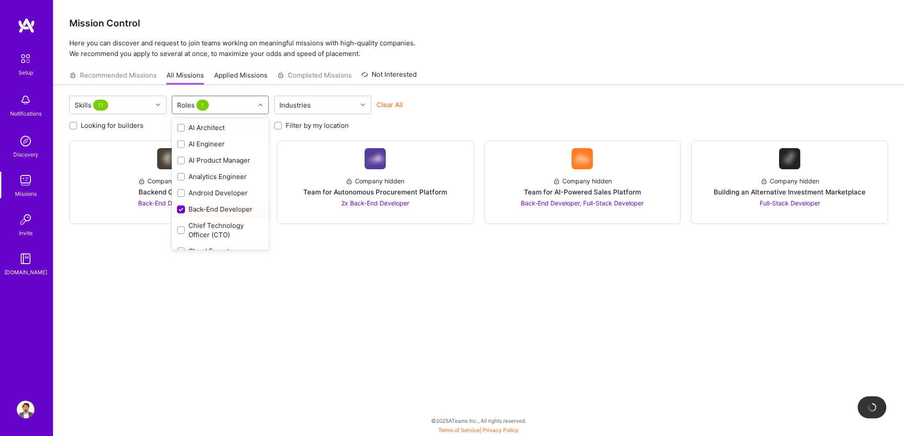
click at [244, 110] on div "Roles 1" at bounding box center [213, 105] width 83 height 18
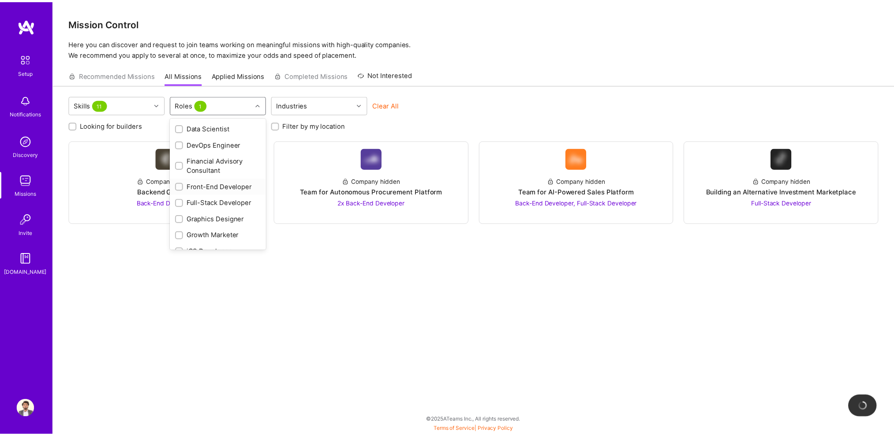
scroll to position [174, 0]
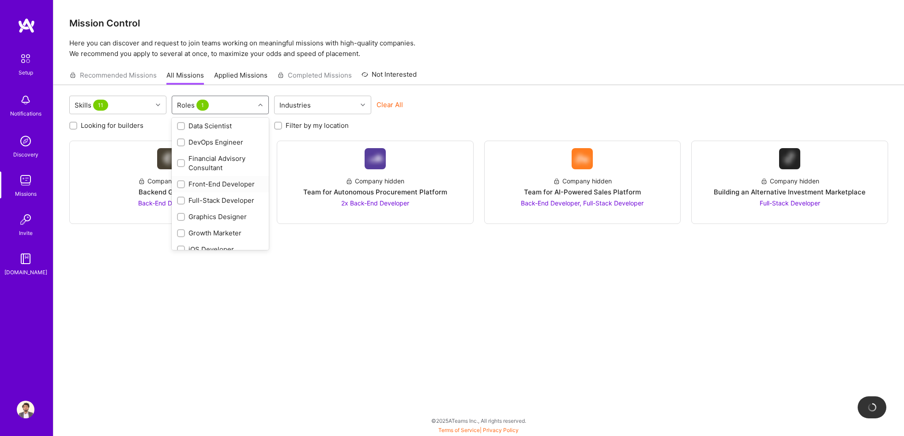
click at [184, 183] on input "checkbox" at bounding box center [182, 185] width 6 height 6
checkbox input "true"
click at [181, 200] on input "checkbox" at bounding box center [182, 201] width 6 height 6
checkbox input "true"
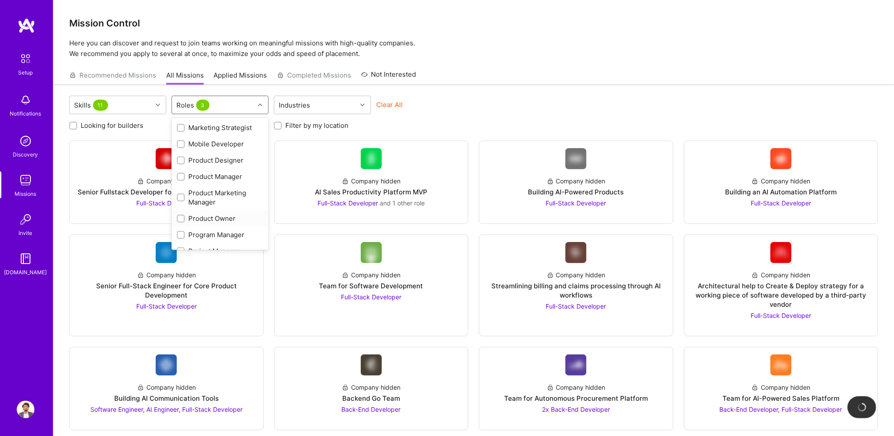
scroll to position [329, 0]
click at [181, 220] on input "checkbox" at bounding box center [182, 219] width 6 height 6
checkbox input "true"
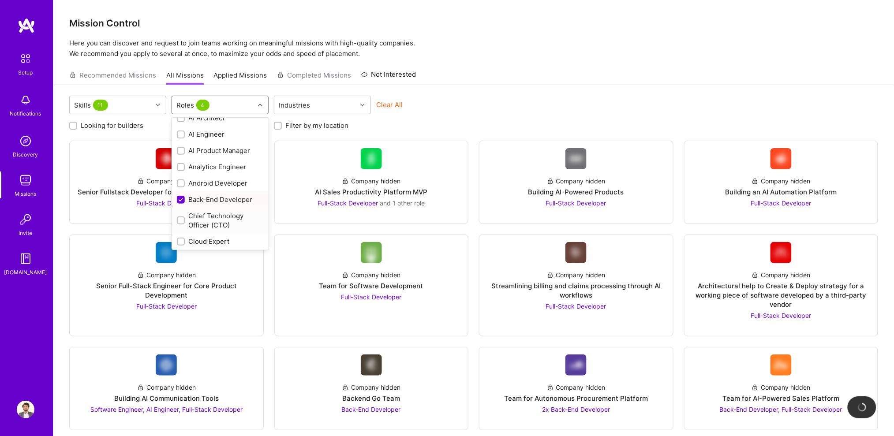
scroll to position [0, 0]
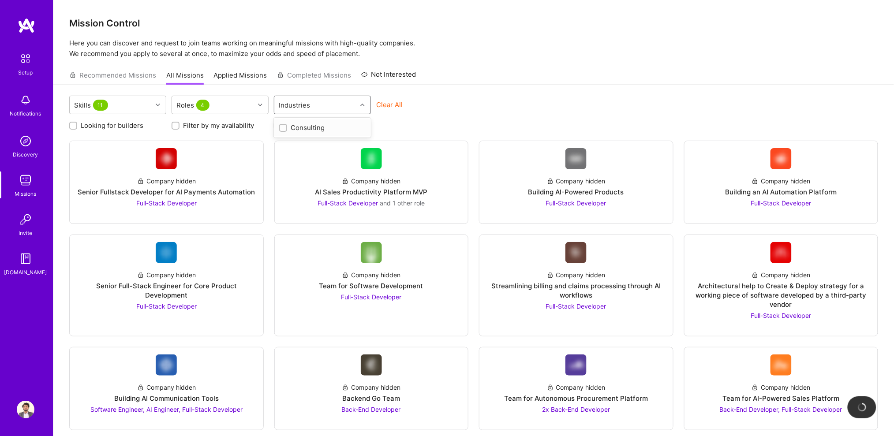
click at [328, 100] on div "Industries" at bounding box center [315, 105] width 83 height 18
click at [458, 97] on div "Skills 11 Roles 4 Industries Clear All" at bounding box center [473, 106] width 809 height 21
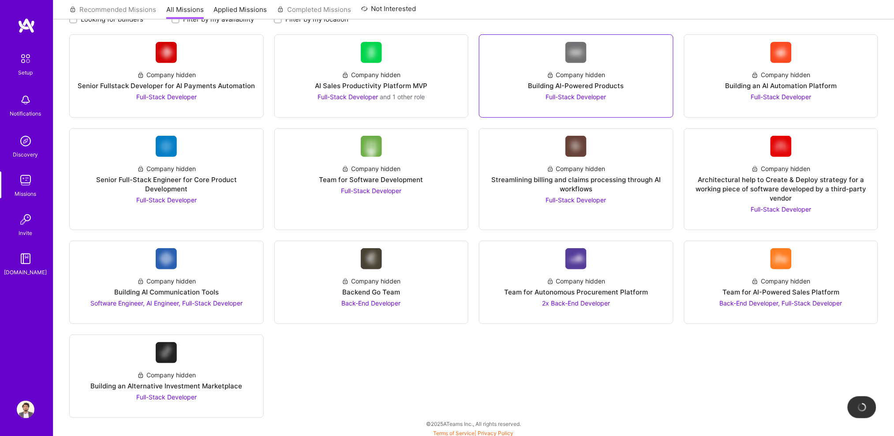
scroll to position [109, 0]
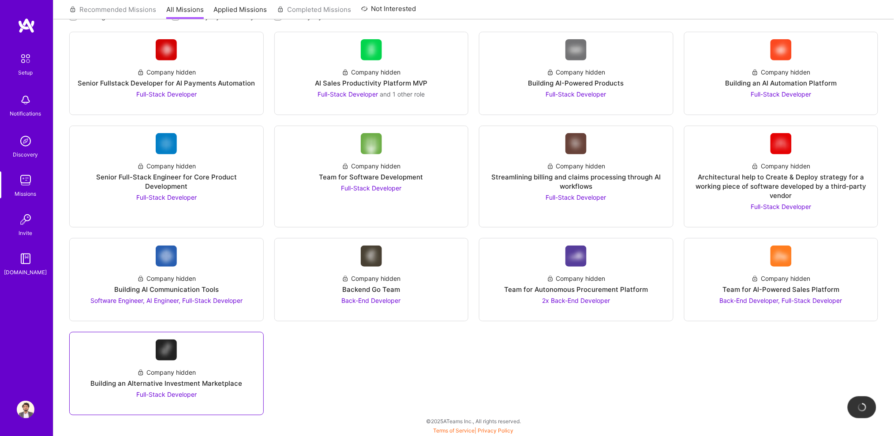
click at [171, 383] on div "Building an Alternative Investment Marketplace" at bounding box center [166, 383] width 152 height 9
